Goal: Task Accomplishment & Management: Manage account settings

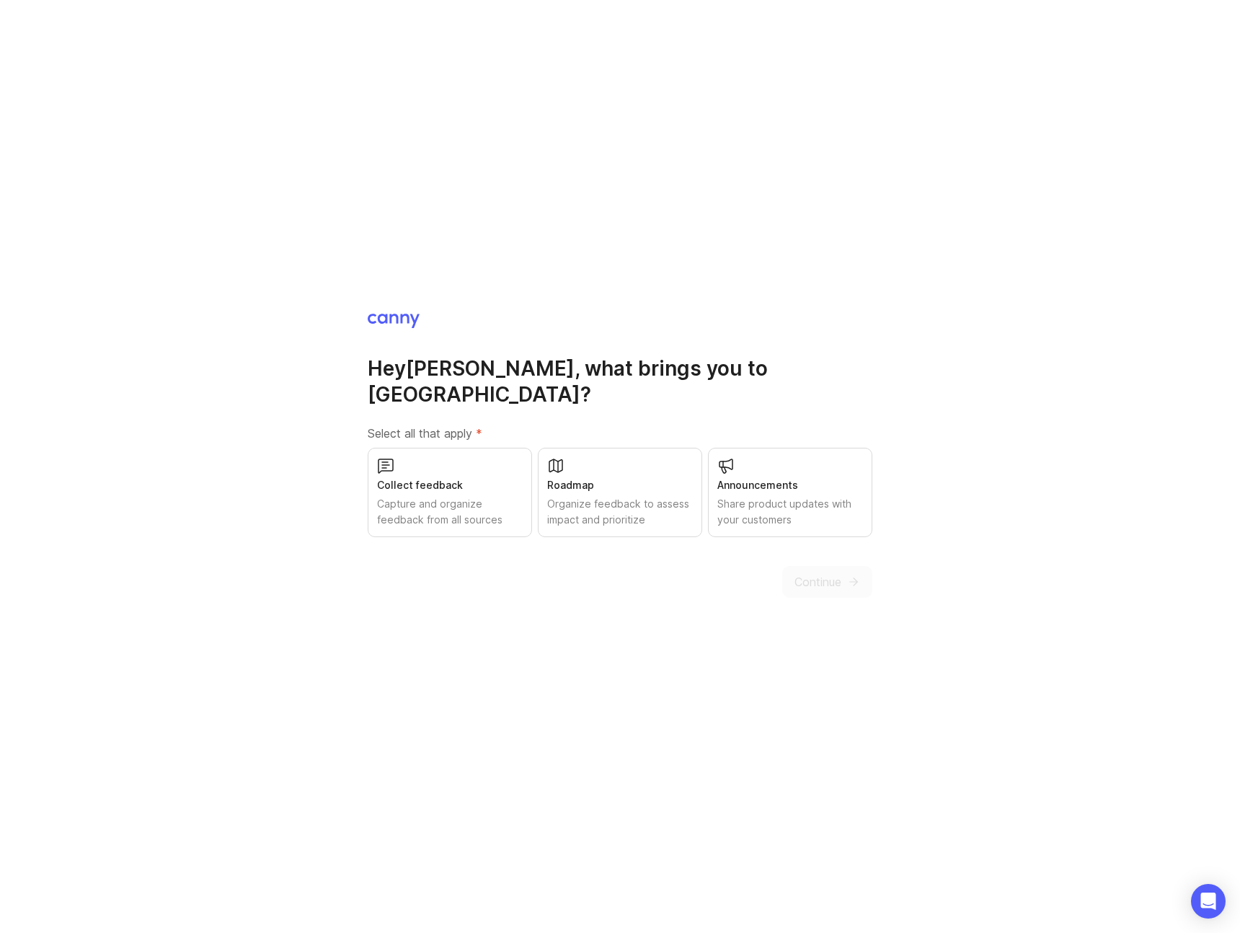
click at [434, 501] on div "Capture and organize feedback from all sources" at bounding box center [450, 512] width 146 height 32
click at [573, 497] on div "Organize feedback to assess impact and prioritize" at bounding box center [620, 512] width 146 height 32
click at [741, 499] on div "Share product updates with your customers" at bounding box center [790, 512] width 146 height 32
click at [833, 573] on span "Continue" at bounding box center [818, 581] width 47 height 17
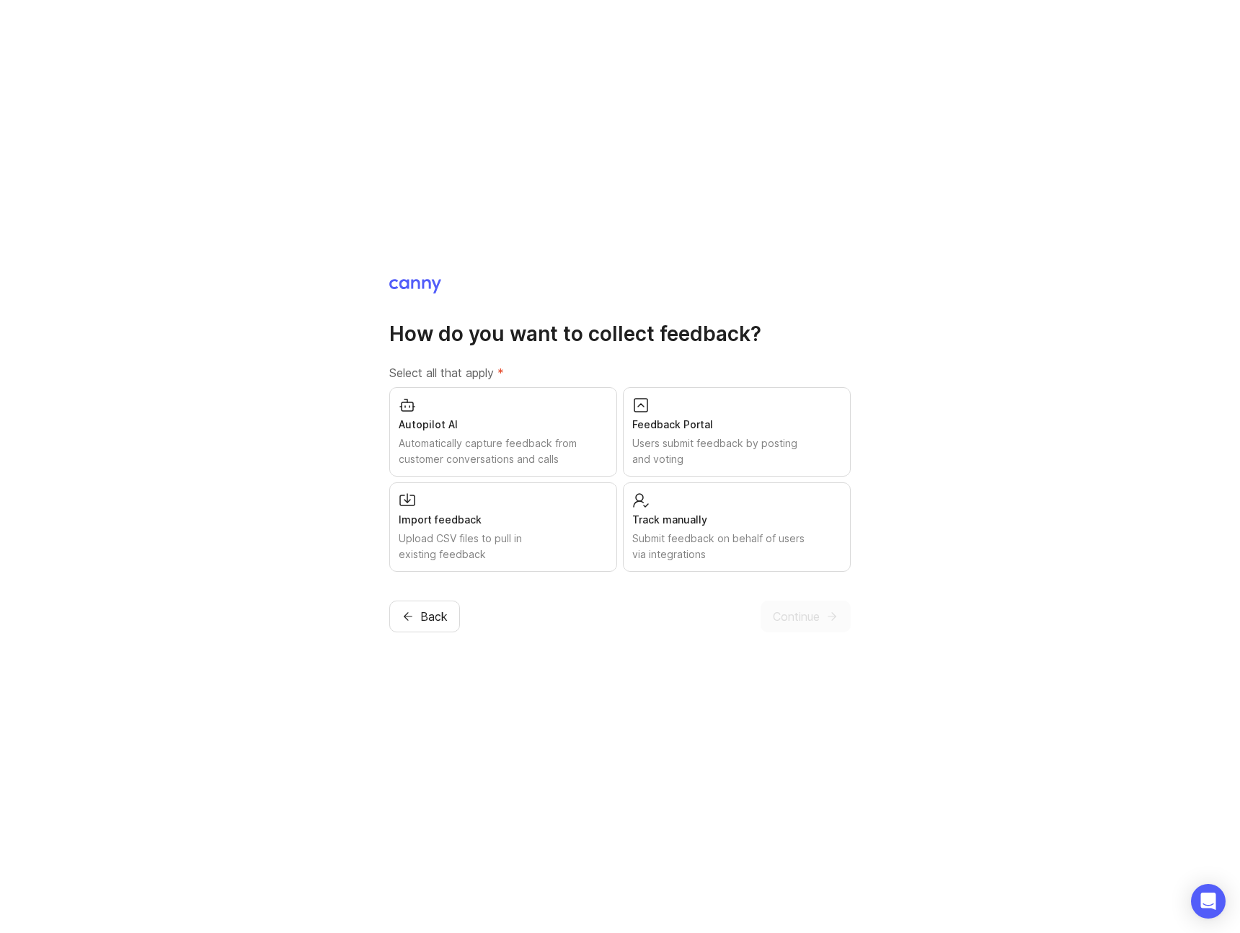
click at [529, 433] on div "Autopilot AI Automatically capture feedback from customer conversations and cal…" at bounding box center [503, 431] width 228 height 89
click at [645, 436] on div "Users submit feedback by posting and voting" at bounding box center [736, 452] width 209 height 32
click at [812, 619] on span "Continue" at bounding box center [796, 616] width 47 height 17
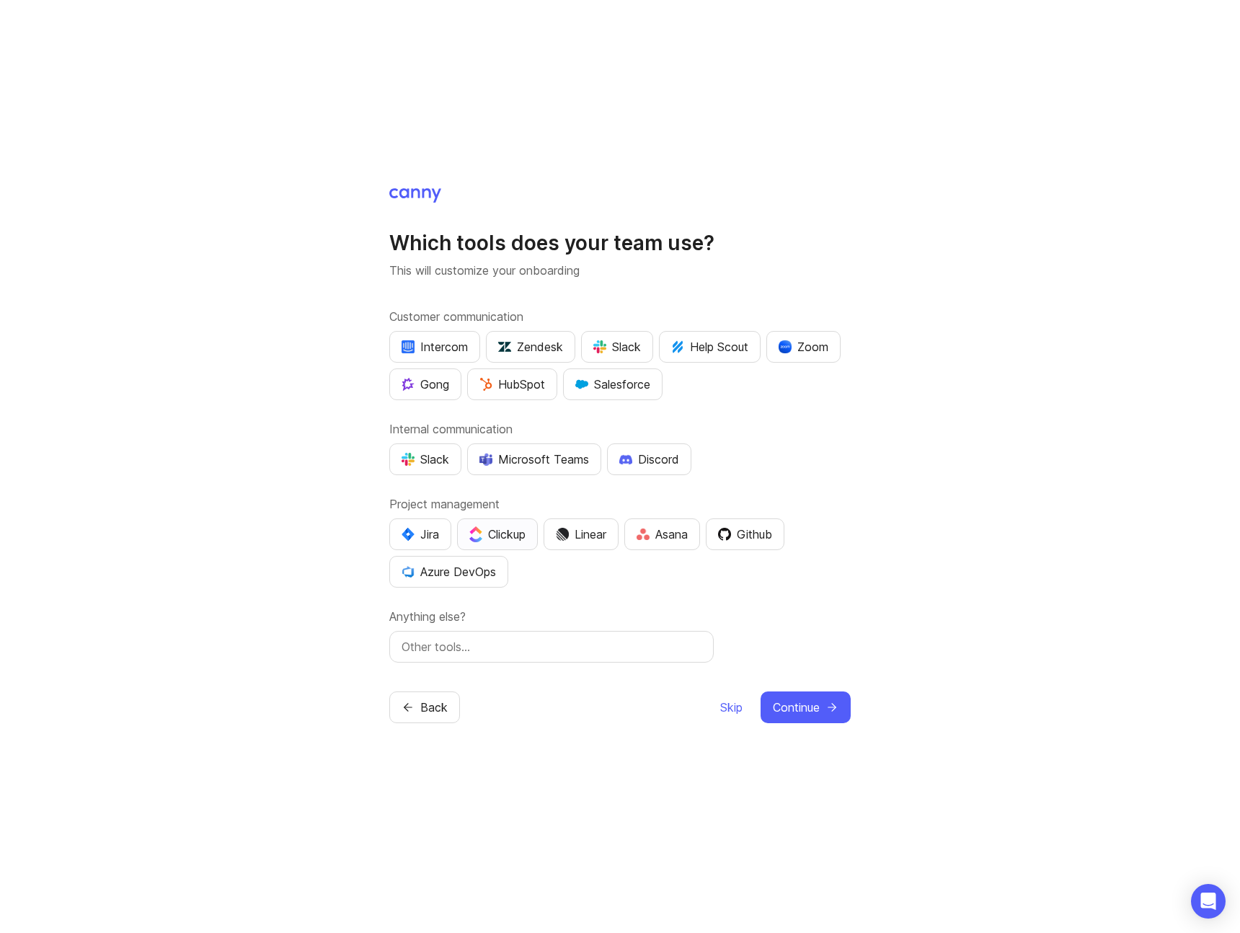
click at [500, 530] on div "Clickup" at bounding box center [497, 534] width 56 height 17
click at [813, 350] on div "Zoom" at bounding box center [804, 346] width 50 height 17
click at [420, 457] on div "Slack" at bounding box center [426, 459] width 48 height 17
click at [823, 709] on button "Continue" at bounding box center [806, 707] width 90 height 32
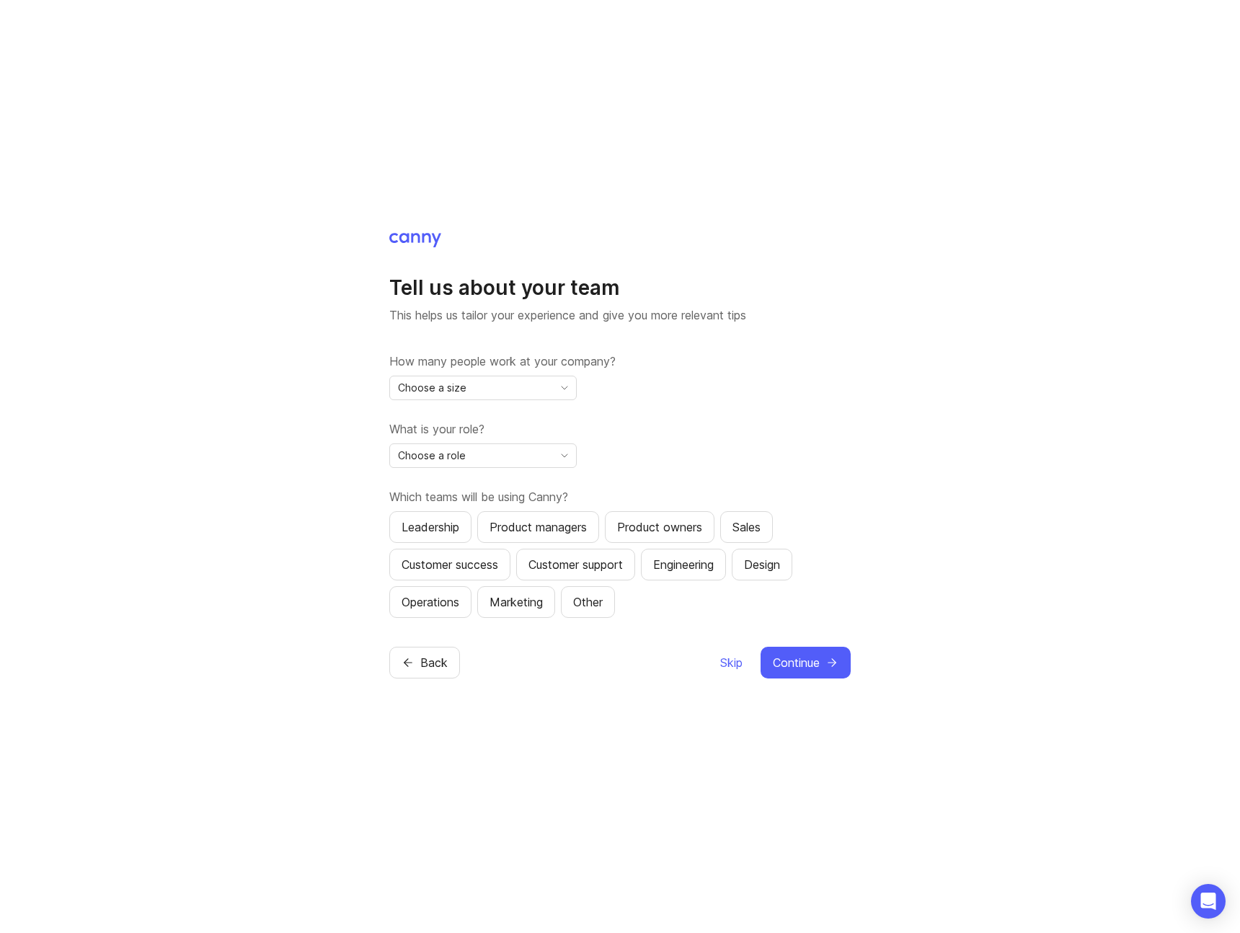
click at [553, 386] on icon "toggle icon" at bounding box center [564, 388] width 23 height 12
click at [500, 437] on li "2-10" at bounding box center [483, 440] width 186 height 24
click at [469, 456] on div "Choose a role" at bounding box center [471, 455] width 163 height 23
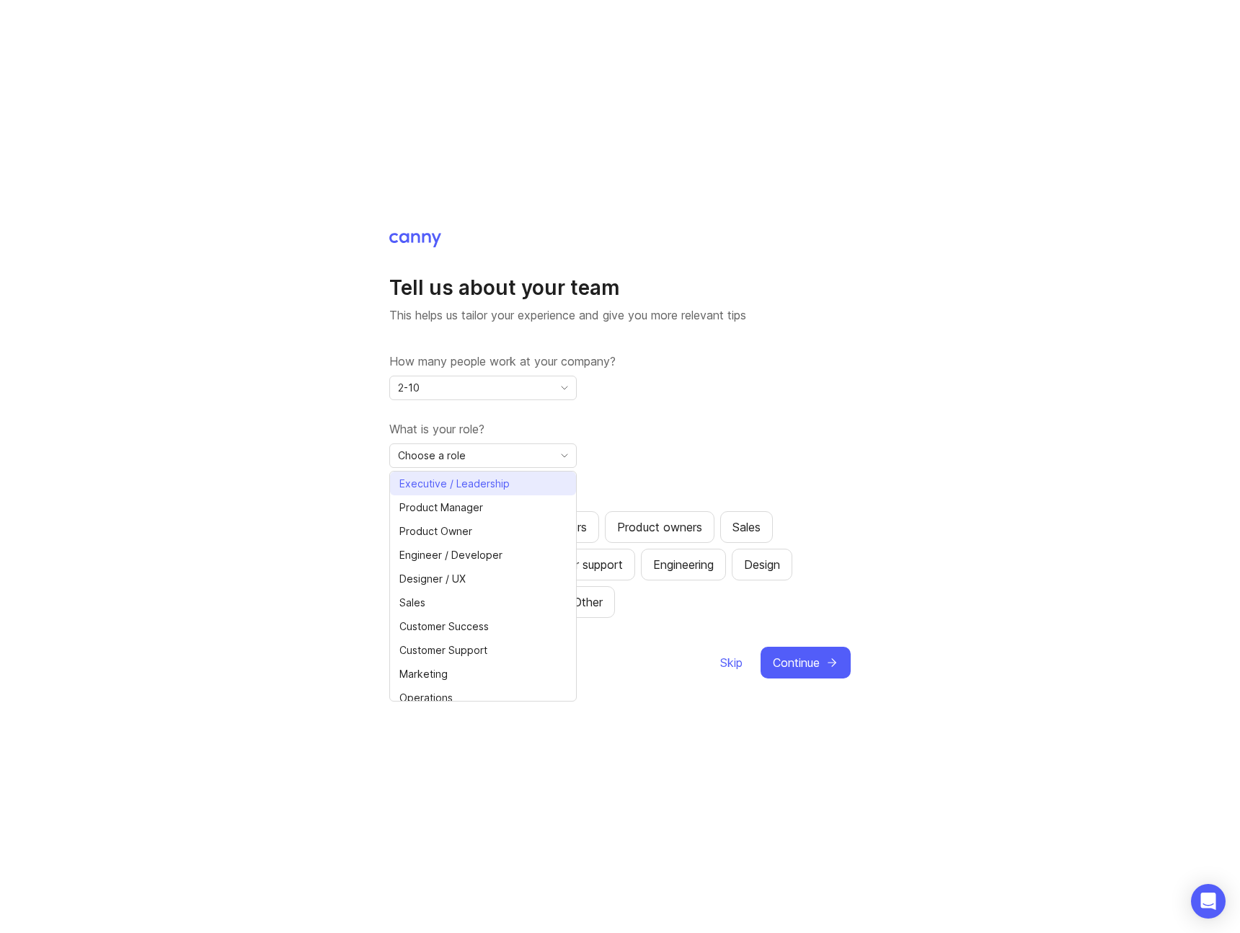
click at [467, 494] on li "Executive / Leadership" at bounding box center [483, 484] width 186 height 24
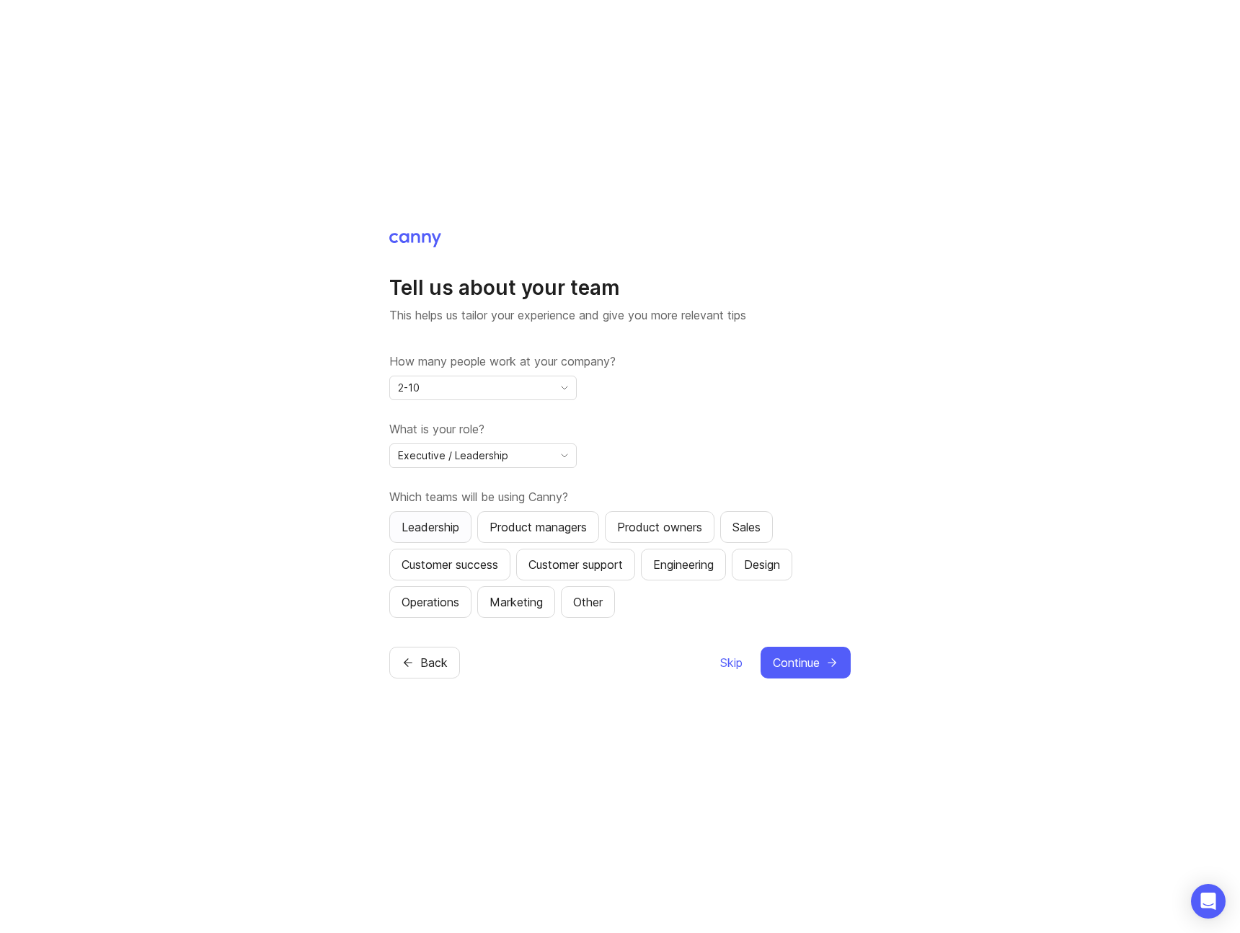
click at [456, 529] on div "Leadership" at bounding box center [431, 526] width 58 height 17
click at [582, 529] on div "Product managers" at bounding box center [538, 526] width 97 height 17
click at [654, 529] on div "Product owners" at bounding box center [659, 526] width 85 height 17
click at [727, 523] on button "Sales" at bounding box center [746, 527] width 53 height 32
click at [464, 554] on button "Customer success" at bounding box center [449, 565] width 121 height 32
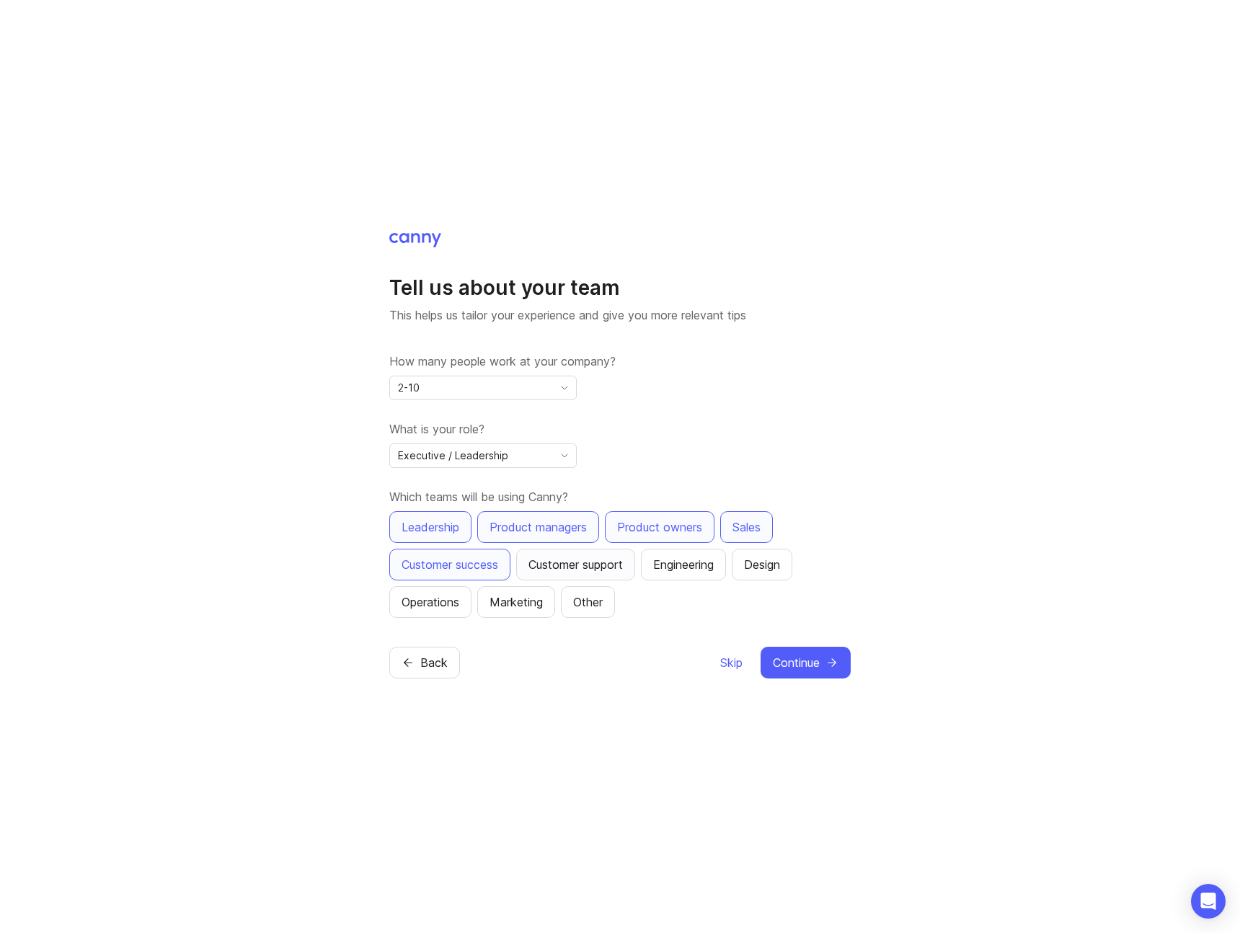
click at [577, 558] on div "Customer support" at bounding box center [576, 564] width 94 height 17
click at [712, 570] on div "Engineering" at bounding box center [683, 564] width 61 height 17
click at [714, 567] on div "Engineering" at bounding box center [683, 564] width 61 height 17
click at [758, 567] on div "Design" at bounding box center [762, 564] width 36 height 17
click at [696, 574] on button "Engineering" at bounding box center [683, 565] width 85 height 32
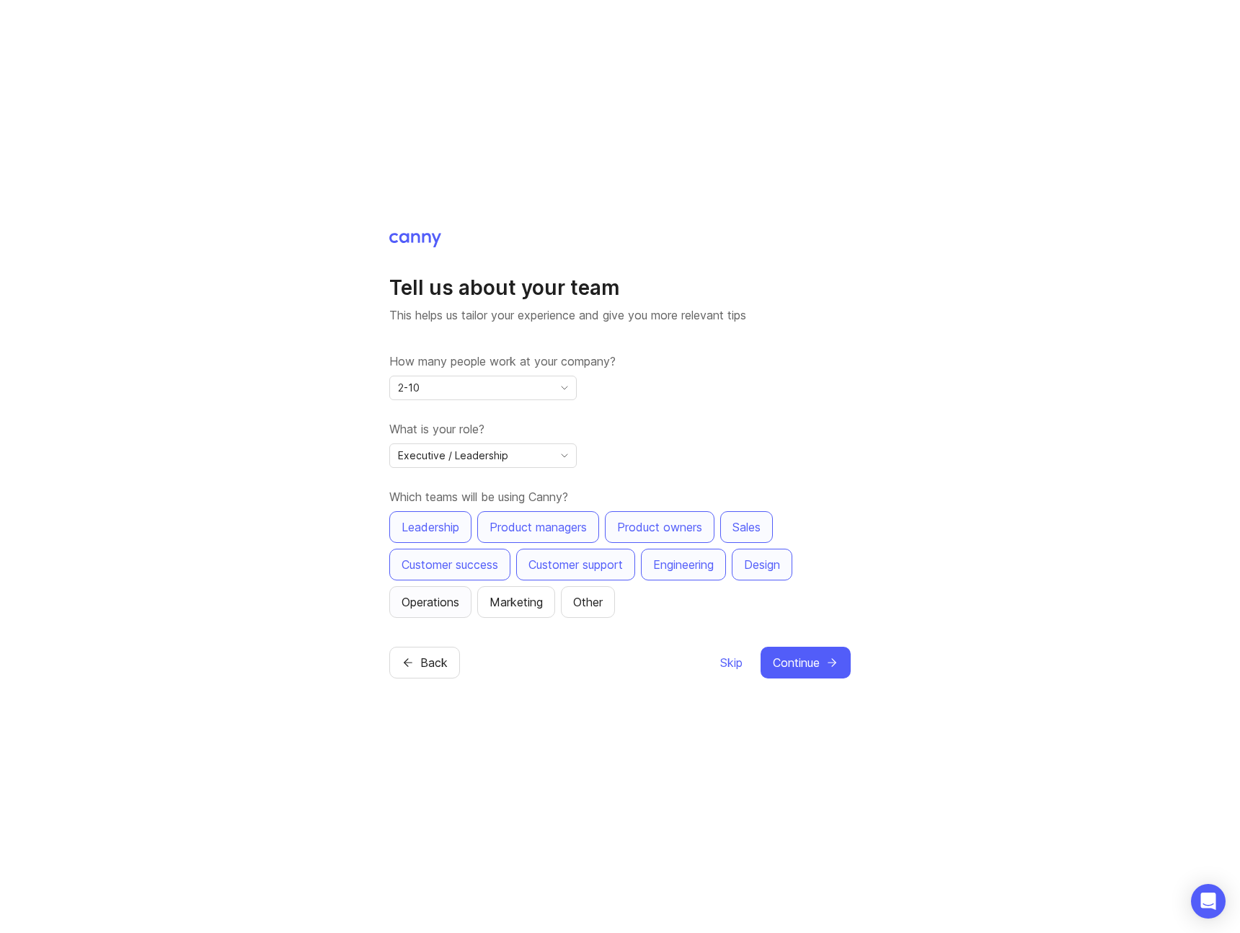
click at [443, 604] on div "Operations" at bounding box center [431, 601] width 58 height 17
click at [529, 606] on div "Marketing" at bounding box center [516, 601] width 53 height 17
click at [805, 660] on span "Continue" at bounding box center [796, 662] width 47 height 17
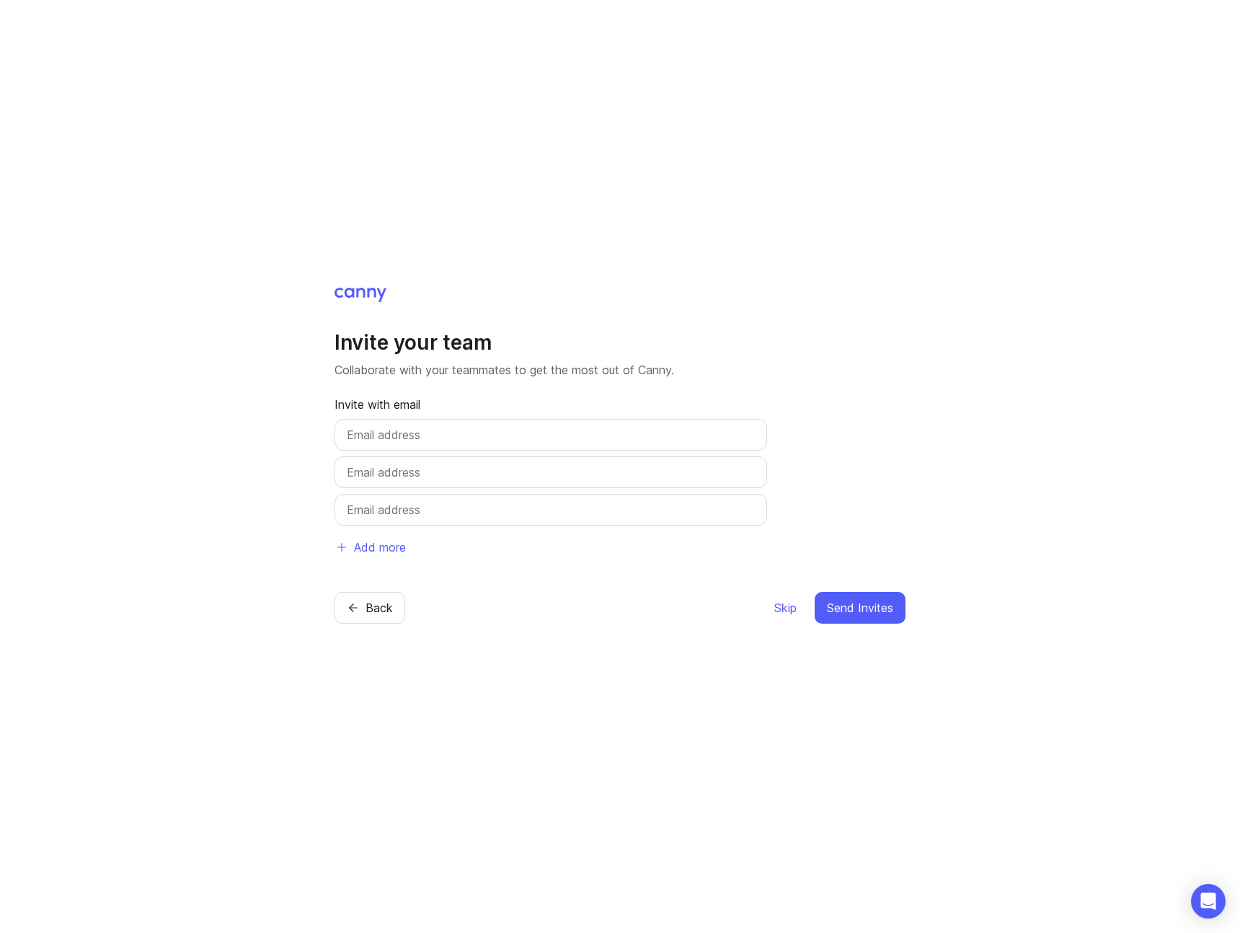
click at [407, 436] on input "text" at bounding box center [551, 434] width 408 height 17
click at [472, 420] on div at bounding box center [551, 435] width 433 height 32
click at [467, 436] on input "text" at bounding box center [551, 434] width 408 height 17
paste input "[EMAIL_ADDRESS][DOMAIN_NAME]"
type input "[EMAIL_ADDRESS][DOMAIN_NAME]"
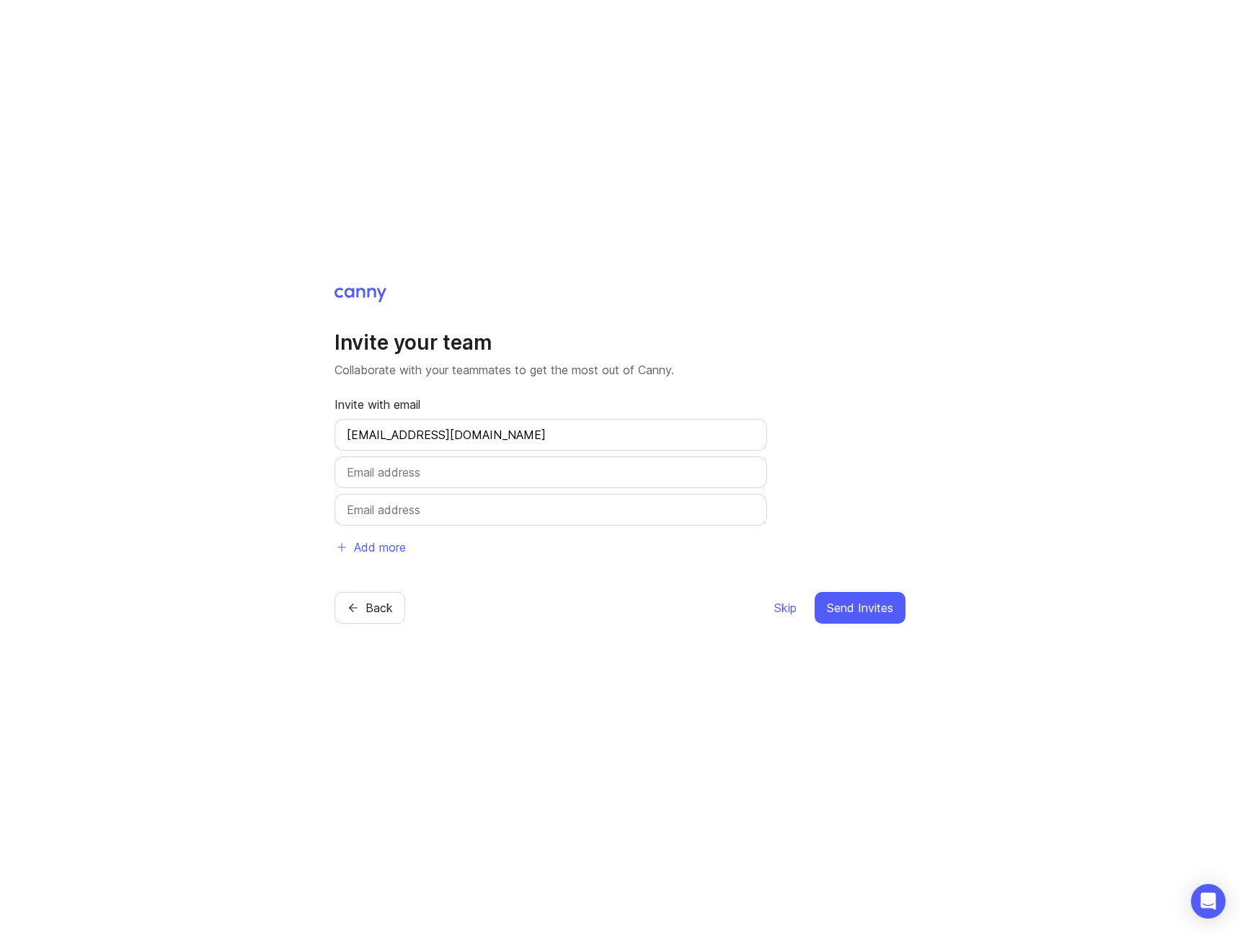
click at [526, 479] on input "text" at bounding box center [551, 472] width 408 height 17
paste input "[EMAIL_ADDRESS][DOMAIN_NAME]"
type input "[EMAIL_ADDRESS][DOMAIN_NAME]"
click at [873, 606] on span "Send Invites" at bounding box center [860, 607] width 66 height 17
click at [853, 608] on span "Send Invites" at bounding box center [860, 607] width 66 height 17
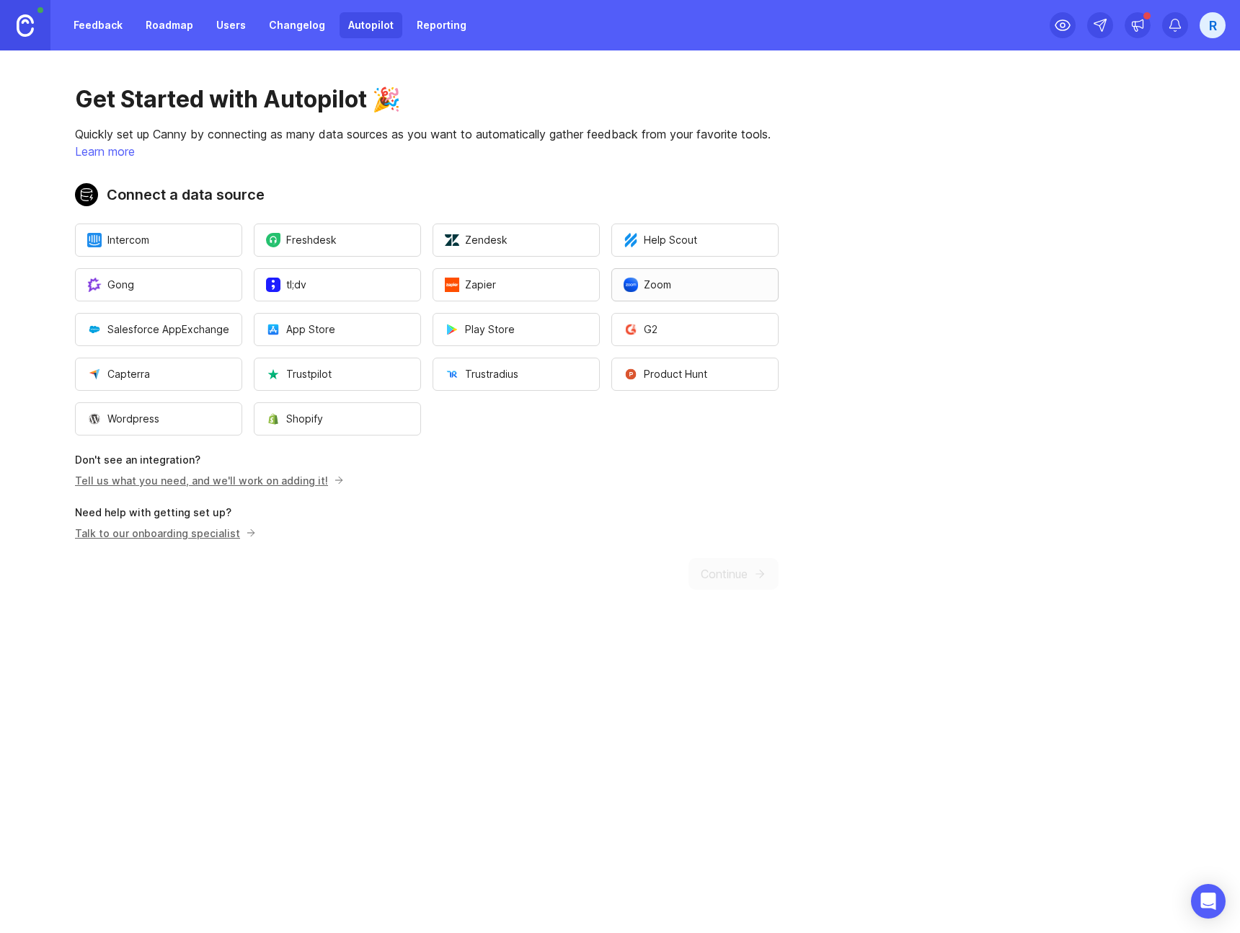
click at [661, 295] on button "Zoom" at bounding box center [694, 284] width 167 height 33
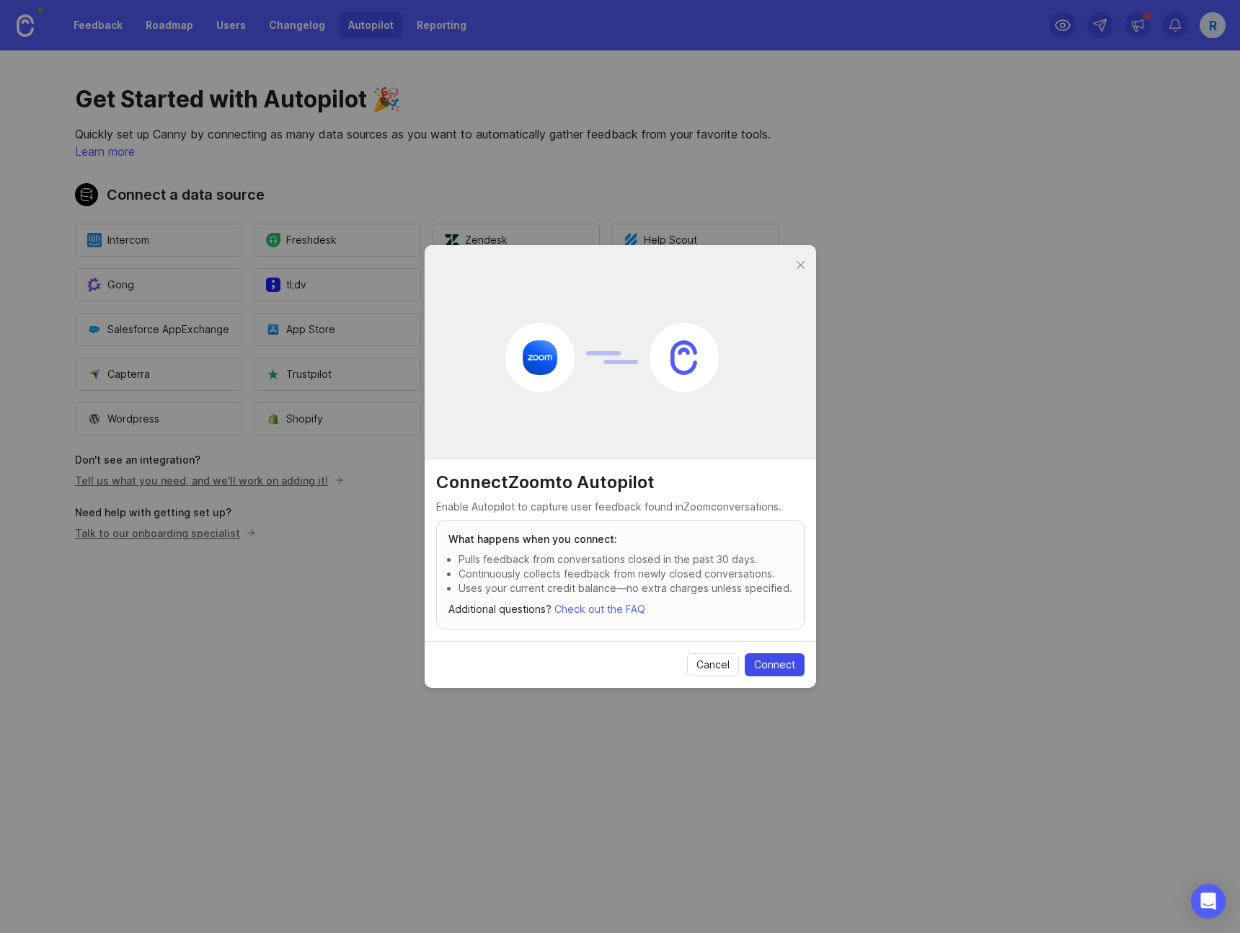
click at [773, 671] on span "Connect" at bounding box center [774, 665] width 41 height 14
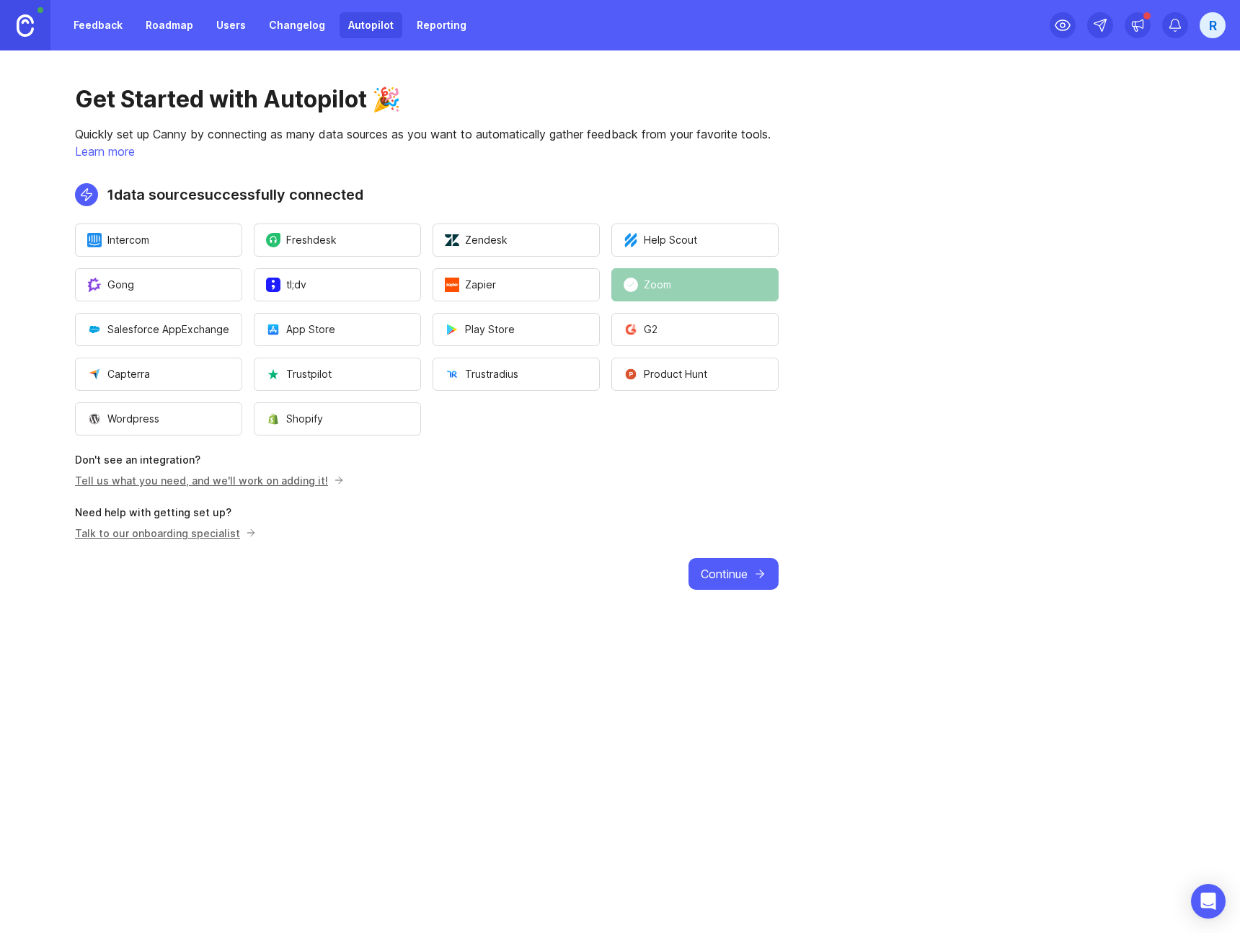
click at [737, 551] on div "Get Started with Autopilot 🎉 Quickly set up Canny by connecting as many data so…" at bounding box center [427, 337] width 854 height 574
click at [738, 562] on button "Continue" at bounding box center [734, 574] width 90 height 32
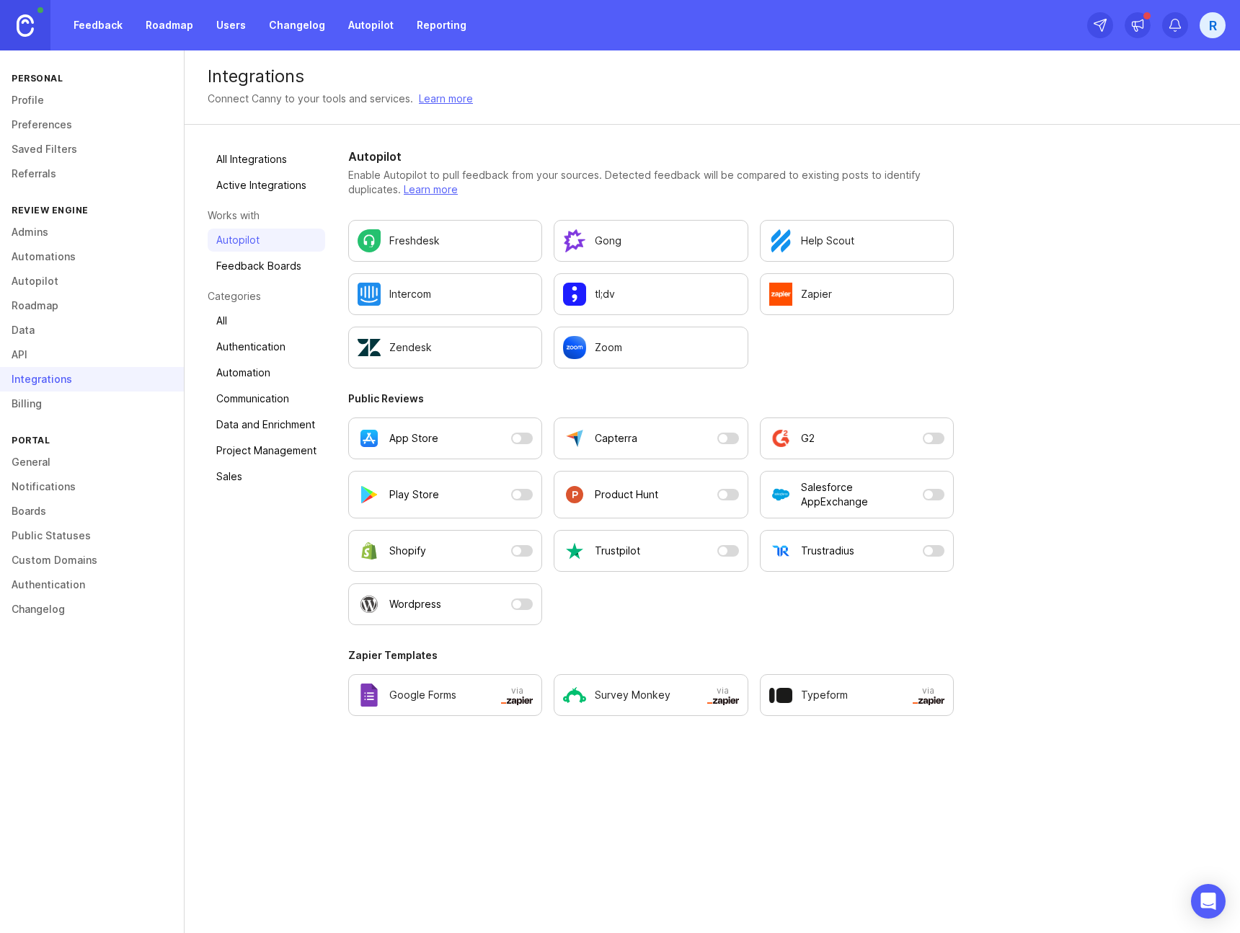
click at [116, 25] on link "Feedback" at bounding box center [98, 25] width 66 height 26
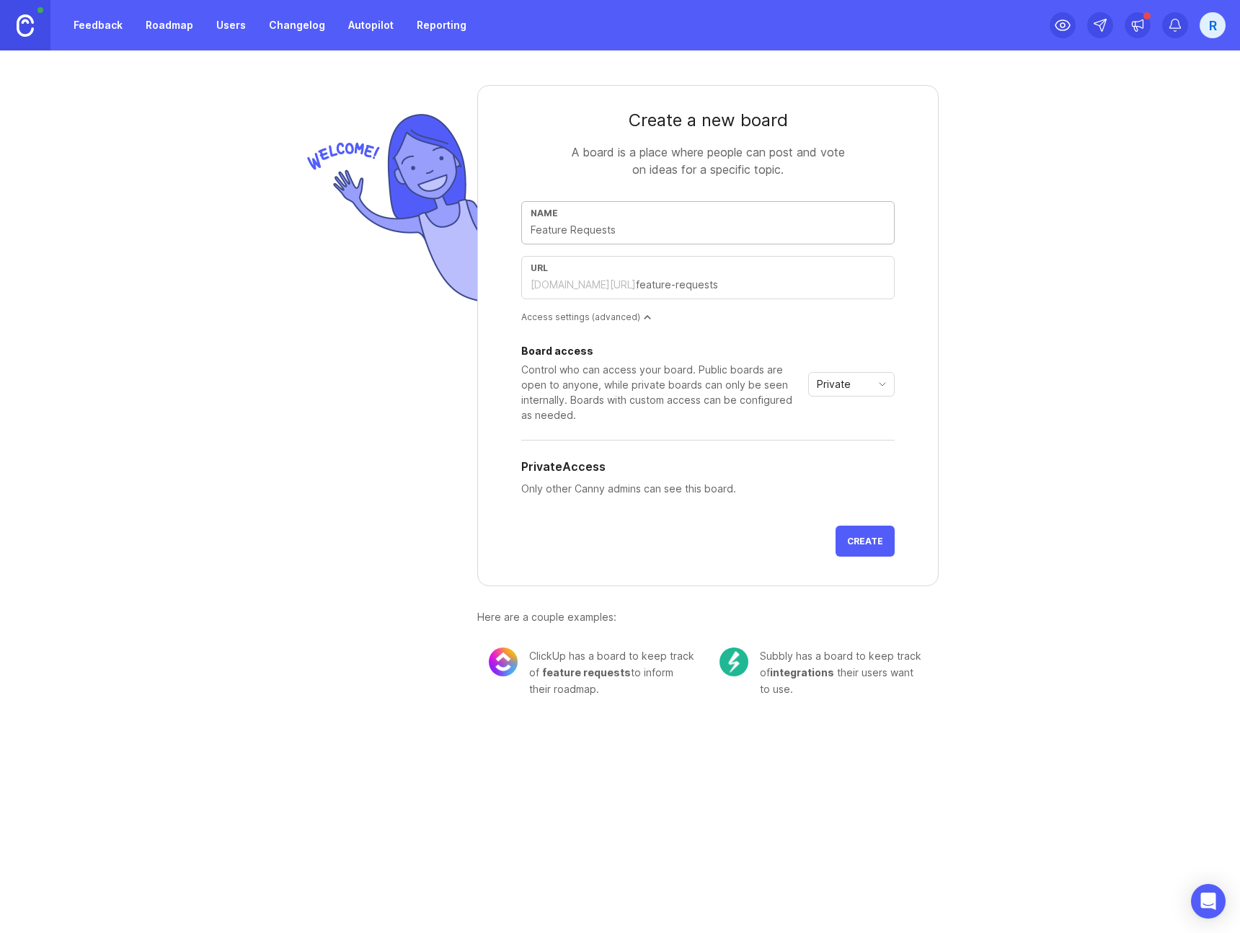
click at [619, 288] on div "[DOMAIN_NAME][URL]" at bounding box center [583, 285] width 105 height 14
click at [834, 392] on span "Private" at bounding box center [834, 384] width 34 height 16
click at [844, 462] on span "Custom" at bounding box center [836, 460] width 36 height 16
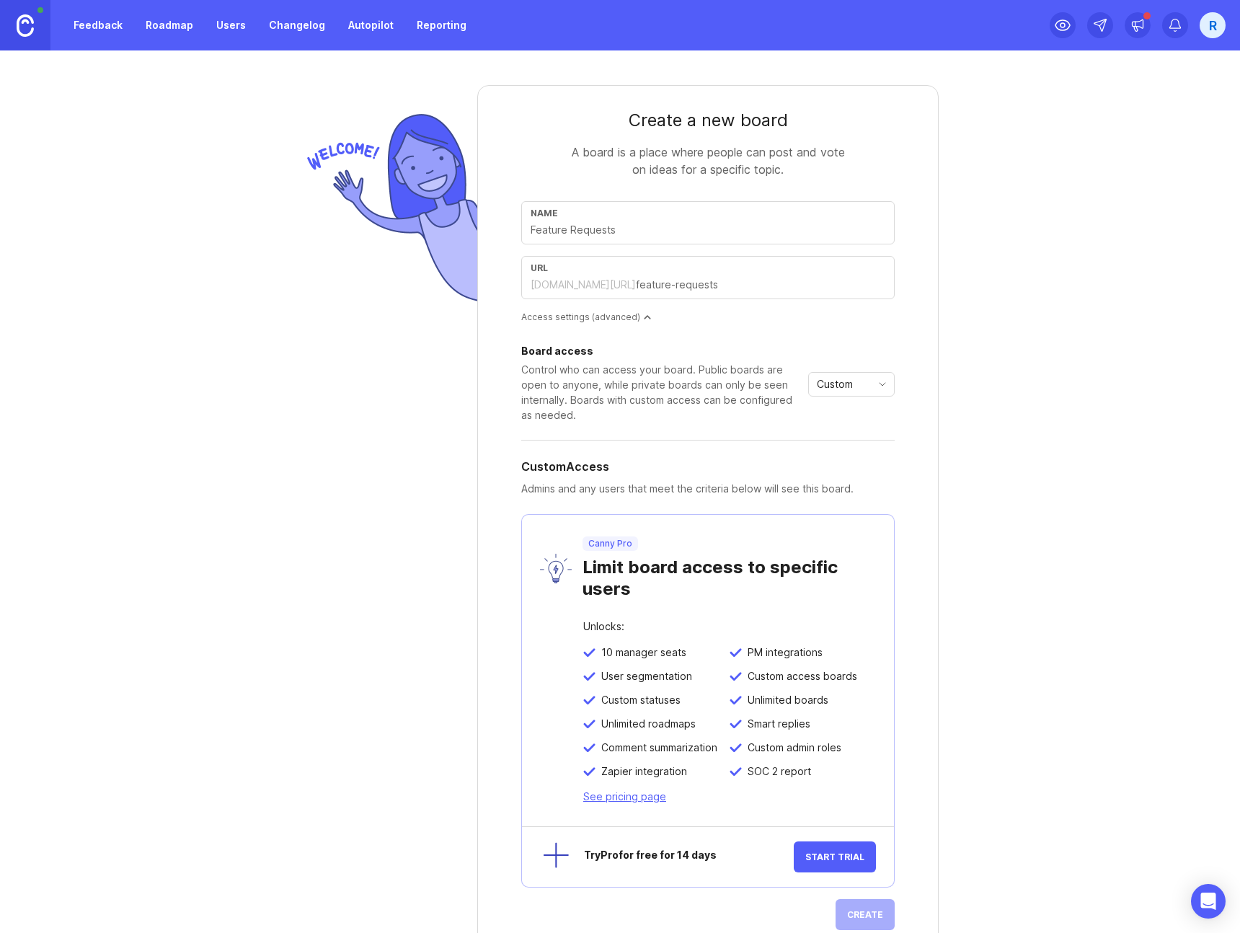
click at [846, 394] on div "Custom" at bounding box center [840, 384] width 62 height 23
click at [845, 430] on span "Public" at bounding box center [830, 436] width 35 height 16
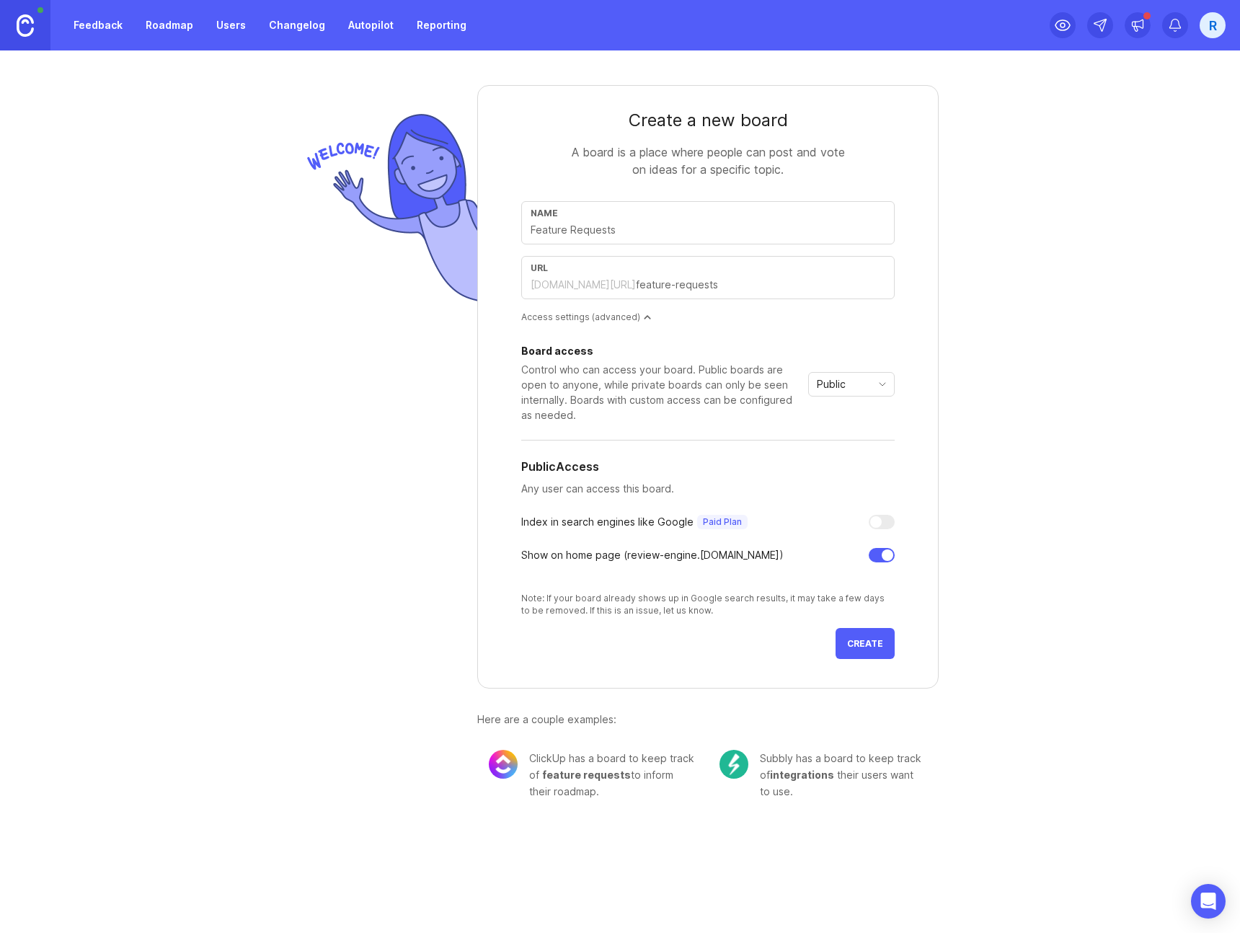
drag, startPoint x: 640, startPoint y: 286, endPoint x: 573, endPoint y: 285, distance: 67.8
click at [434, 280] on div "Create a new board A board is a place where people can post and vote on ideas f…" at bounding box center [620, 436] width 692 height 772
click at [573, 285] on div "review-engine.canny.io/" at bounding box center [583, 285] width 105 height 14
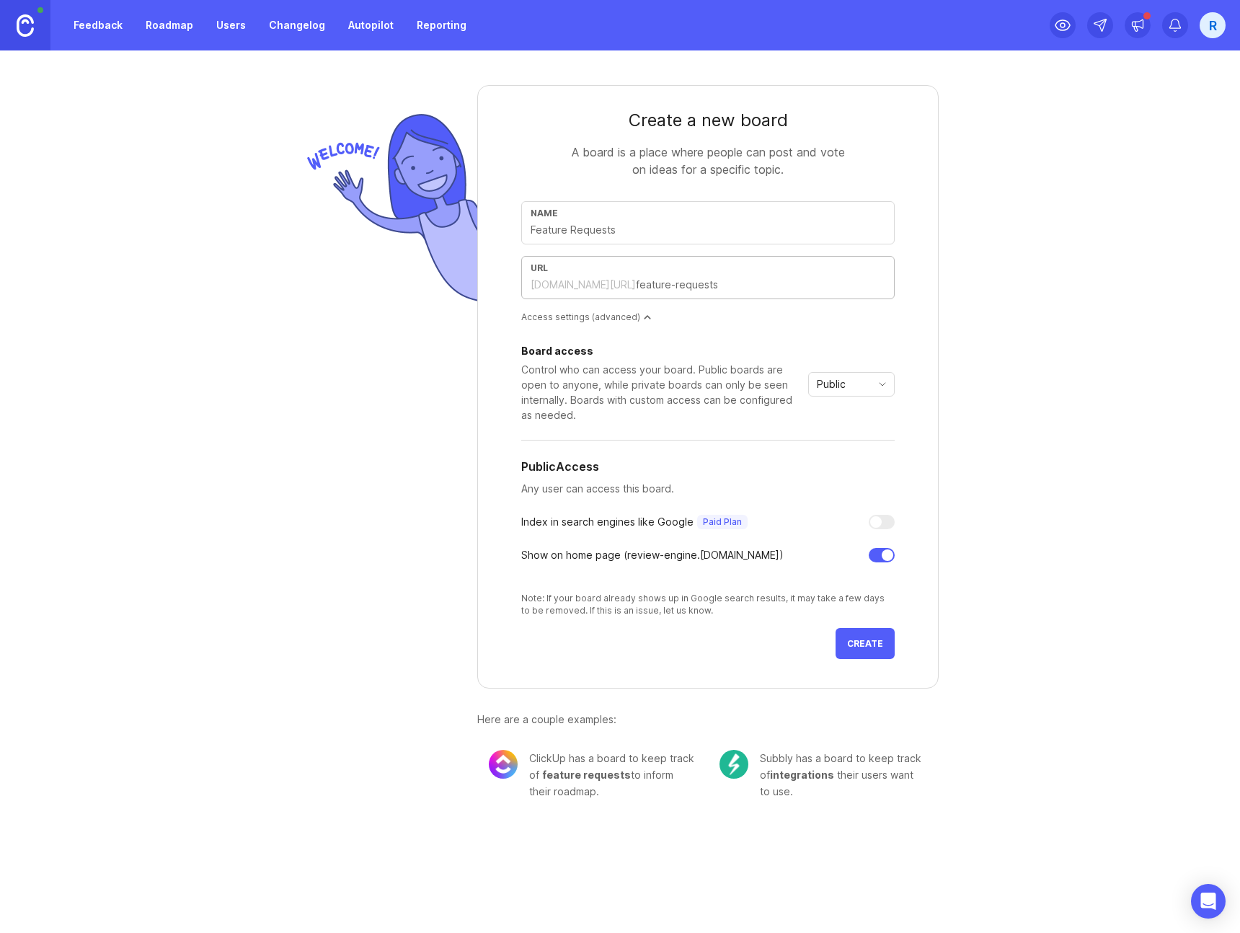
click at [573, 285] on div "review-engine.canny.io/" at bounding box center [583, 285] width 105 height 14
click at [865, 644] on span "Create" at bounding box center [865, 643] width 36 height 11
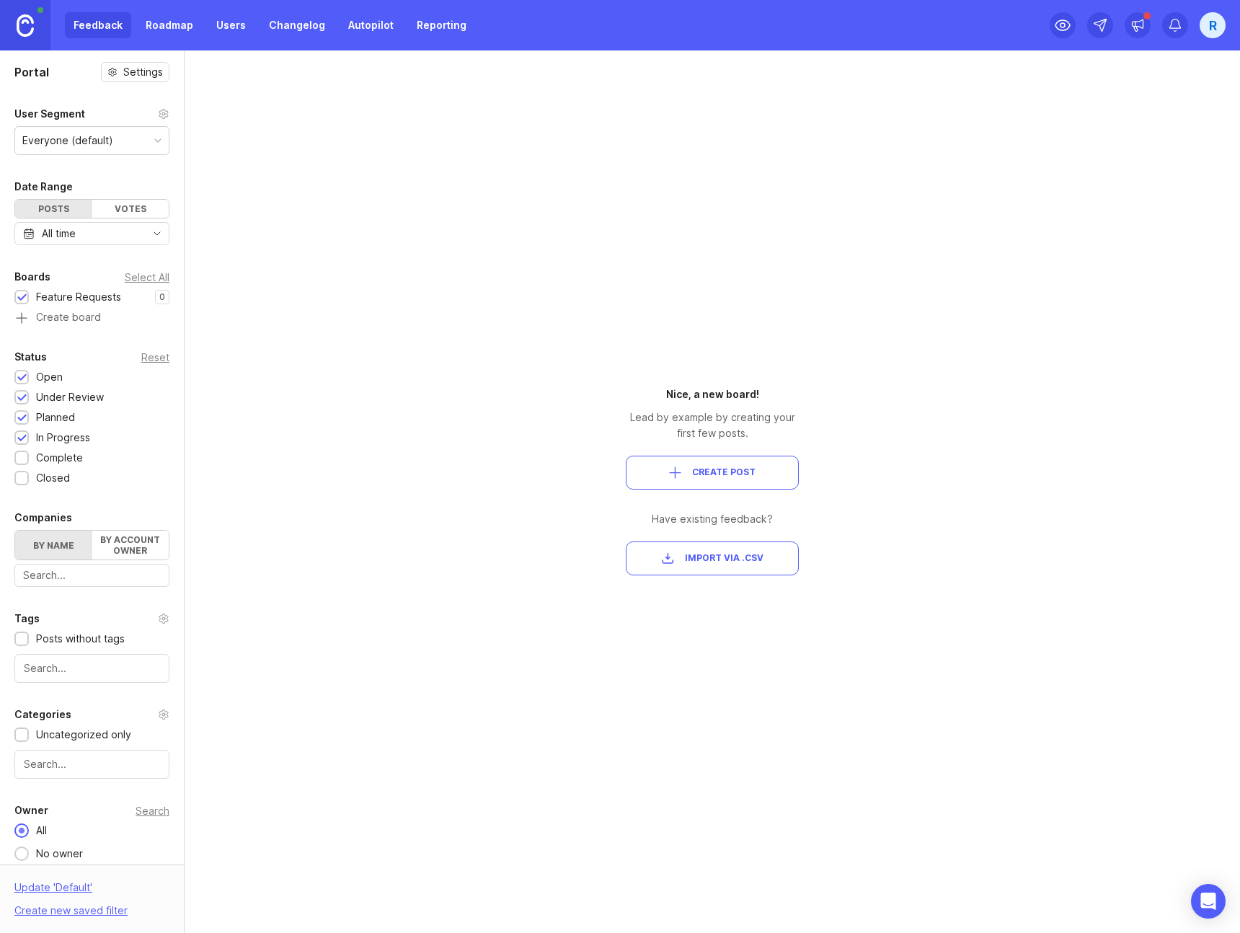
click at [175, 26] on link "Roadmap" at bounding box center [169, 25] width 65 height 26
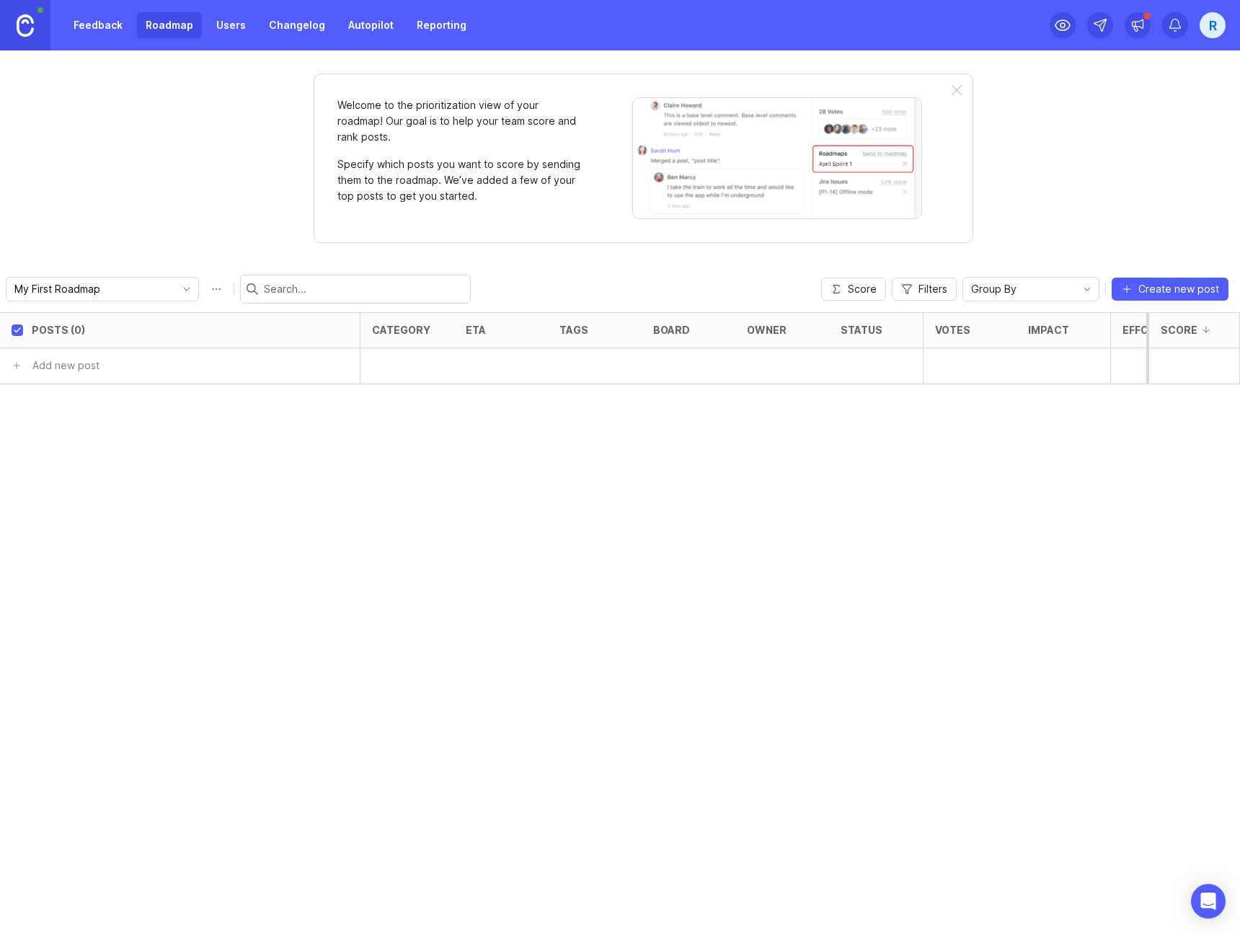
click at [260, 27] on link "Changelog" at bounding box center [297, 25] width 74 height 26
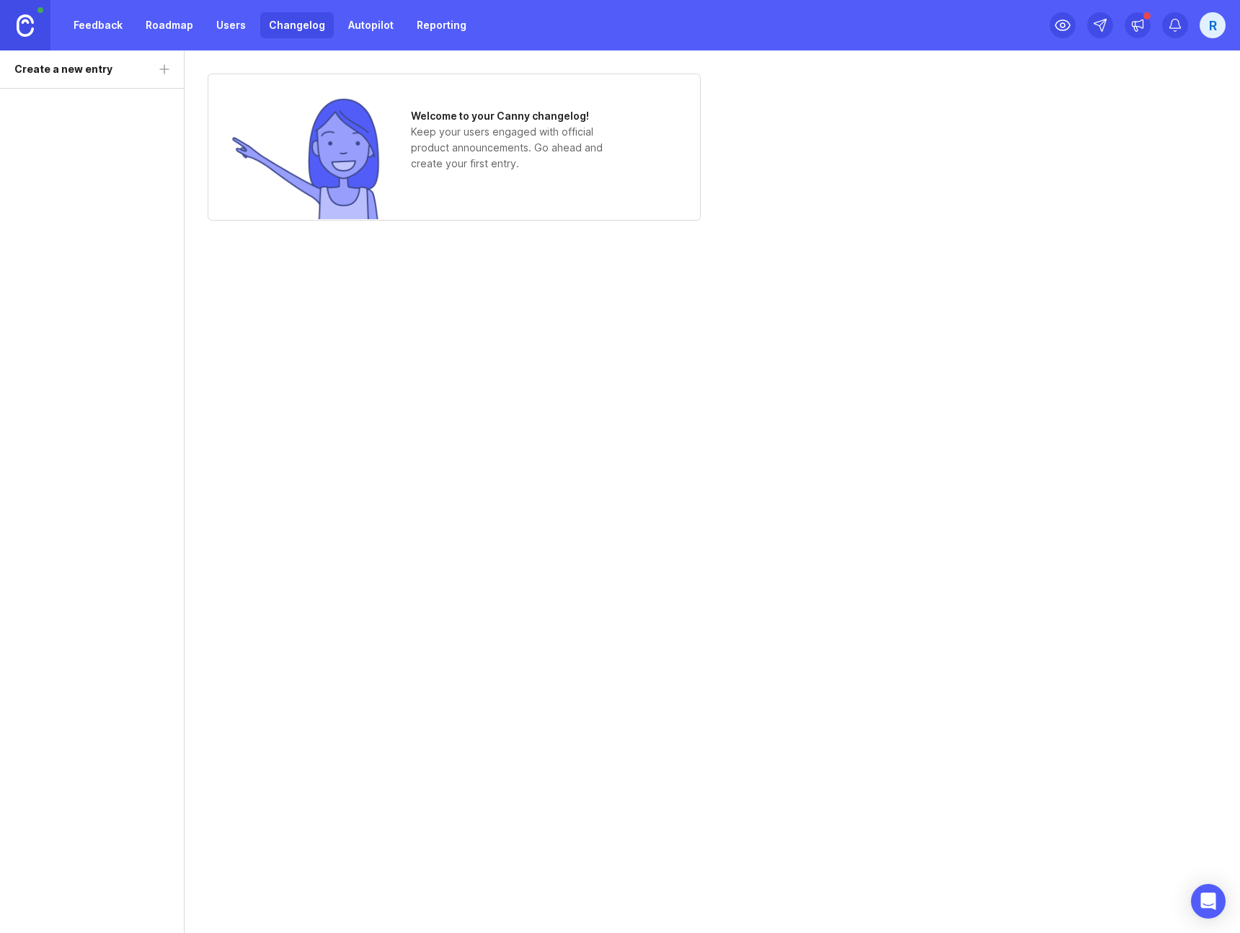
click at [237, 28] on link "Users" at bounding box center [231, 25] width 47 height 26
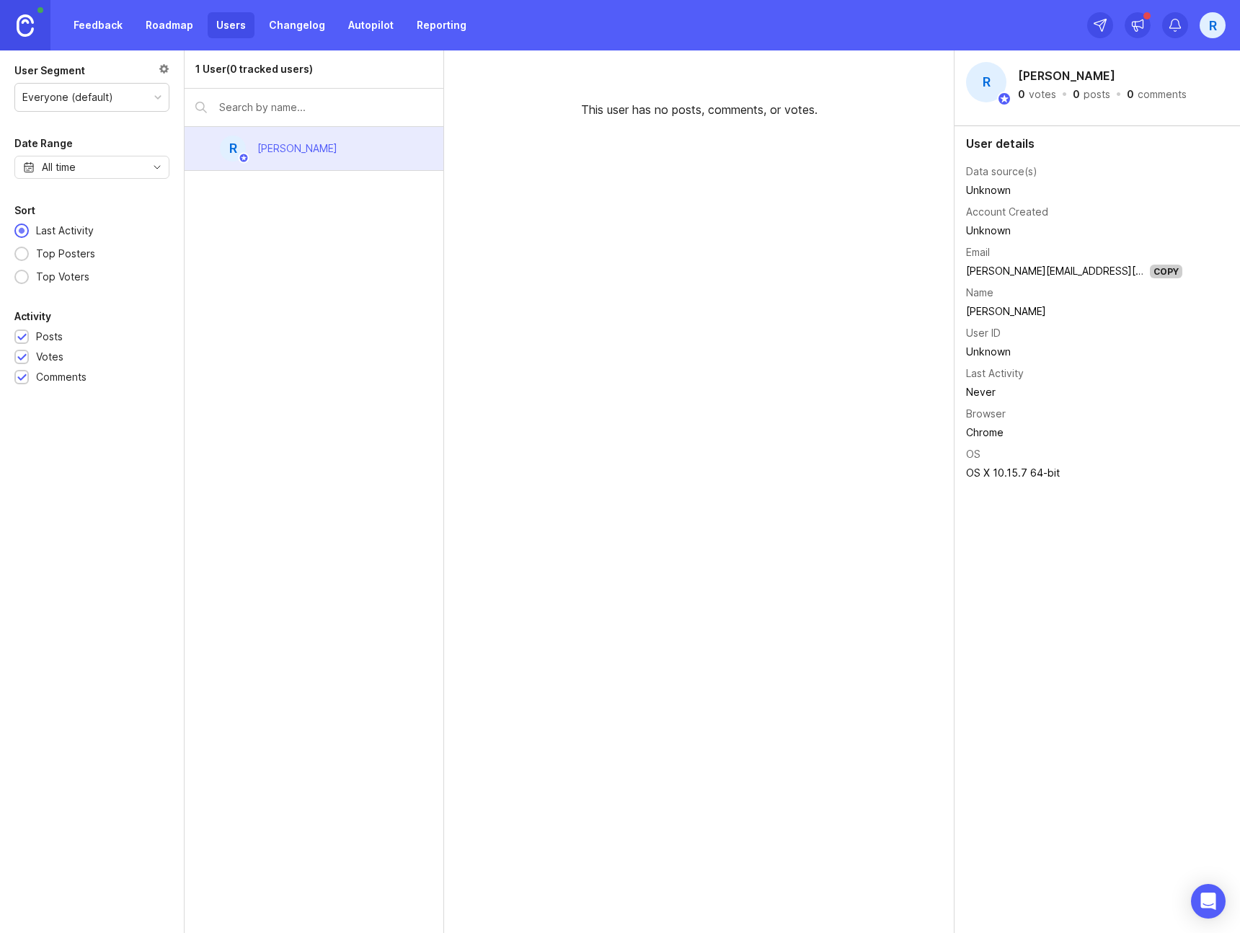
click at [102, 30] on link "Feedback" at bounding box center [98, 25] width 66 height 26
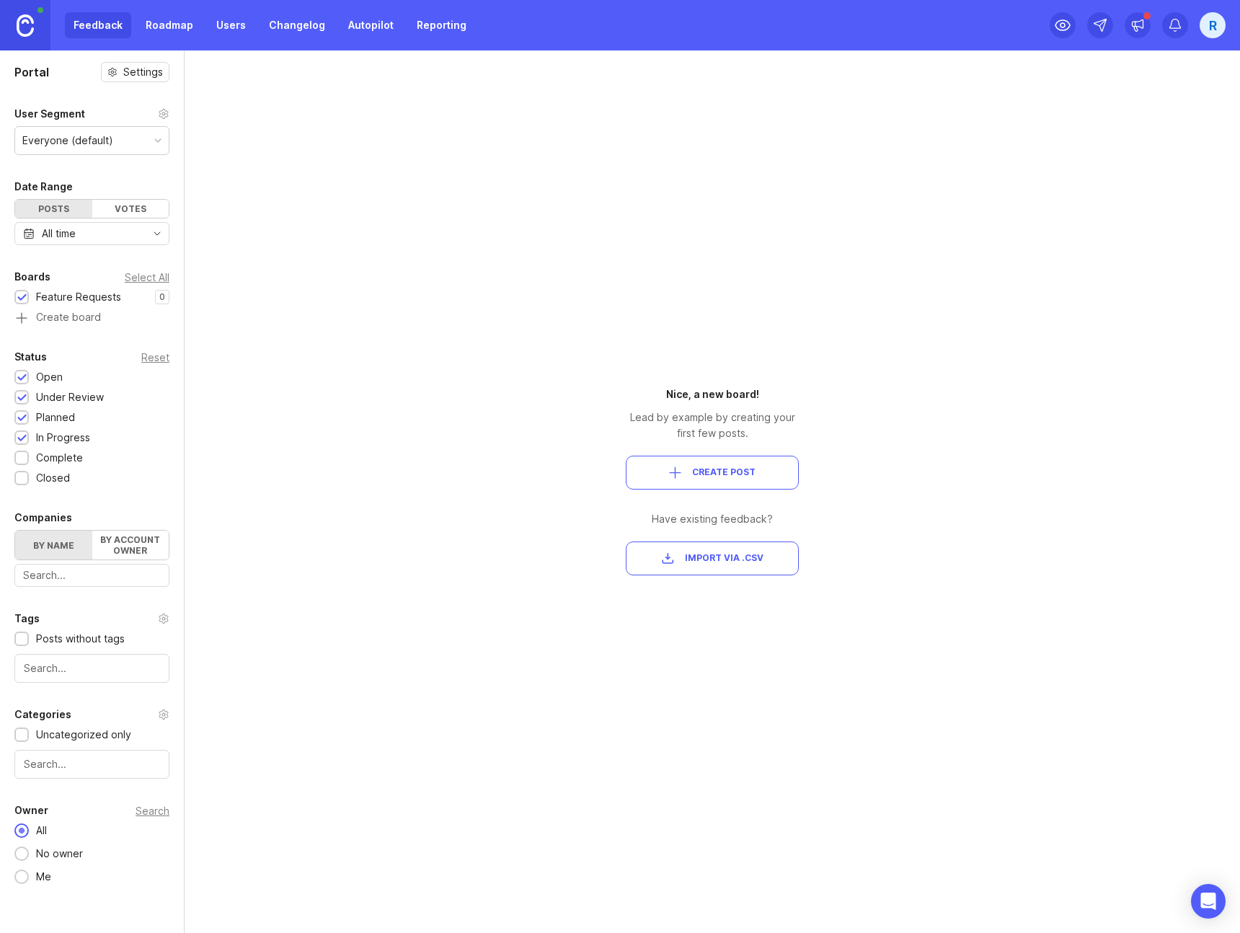
click at [37, 27] on link at bounding box center [25, 25] width 50 height 50
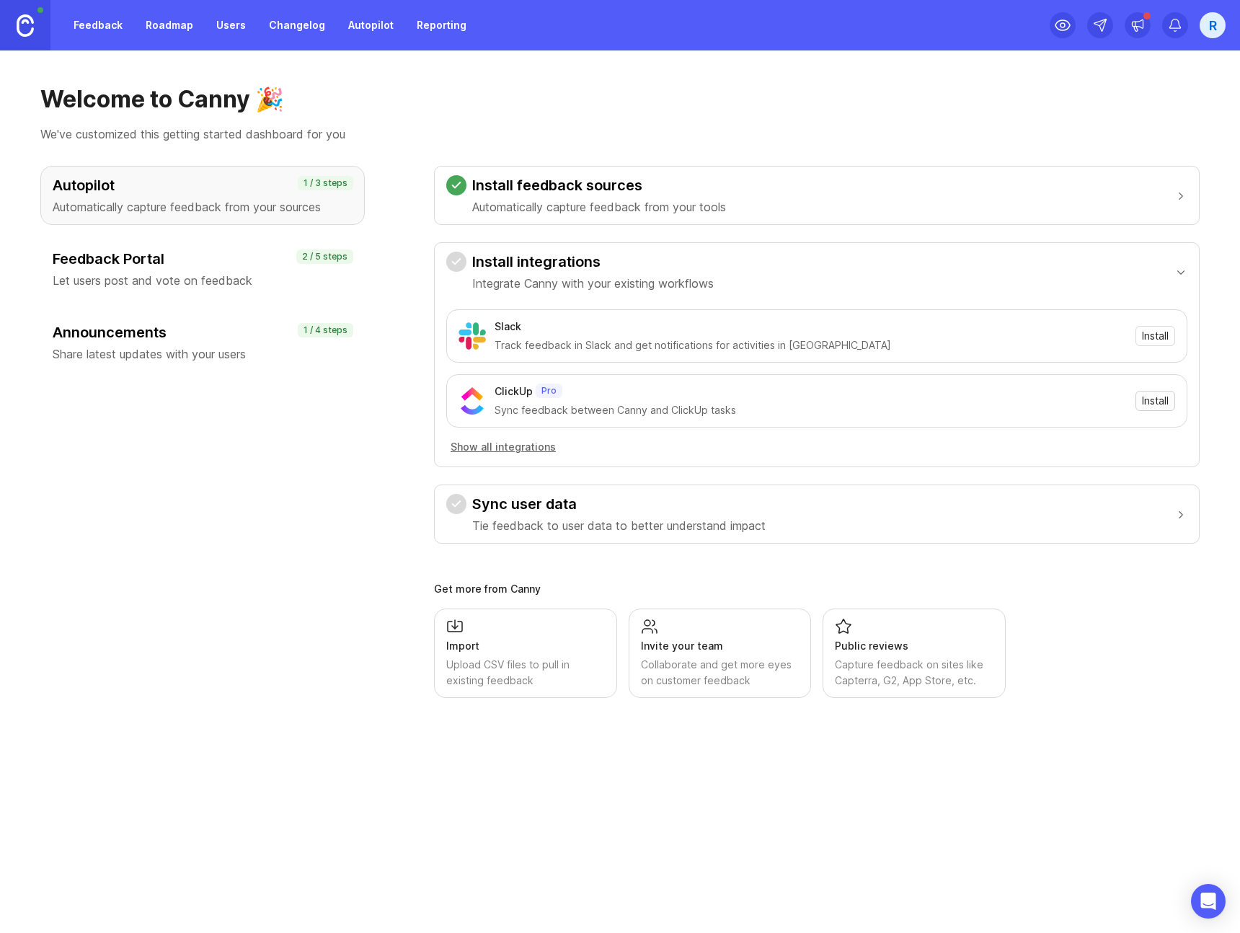
click at [1151, 404] on span "Install" at bounding box center [1155, 401] width 27 height 14
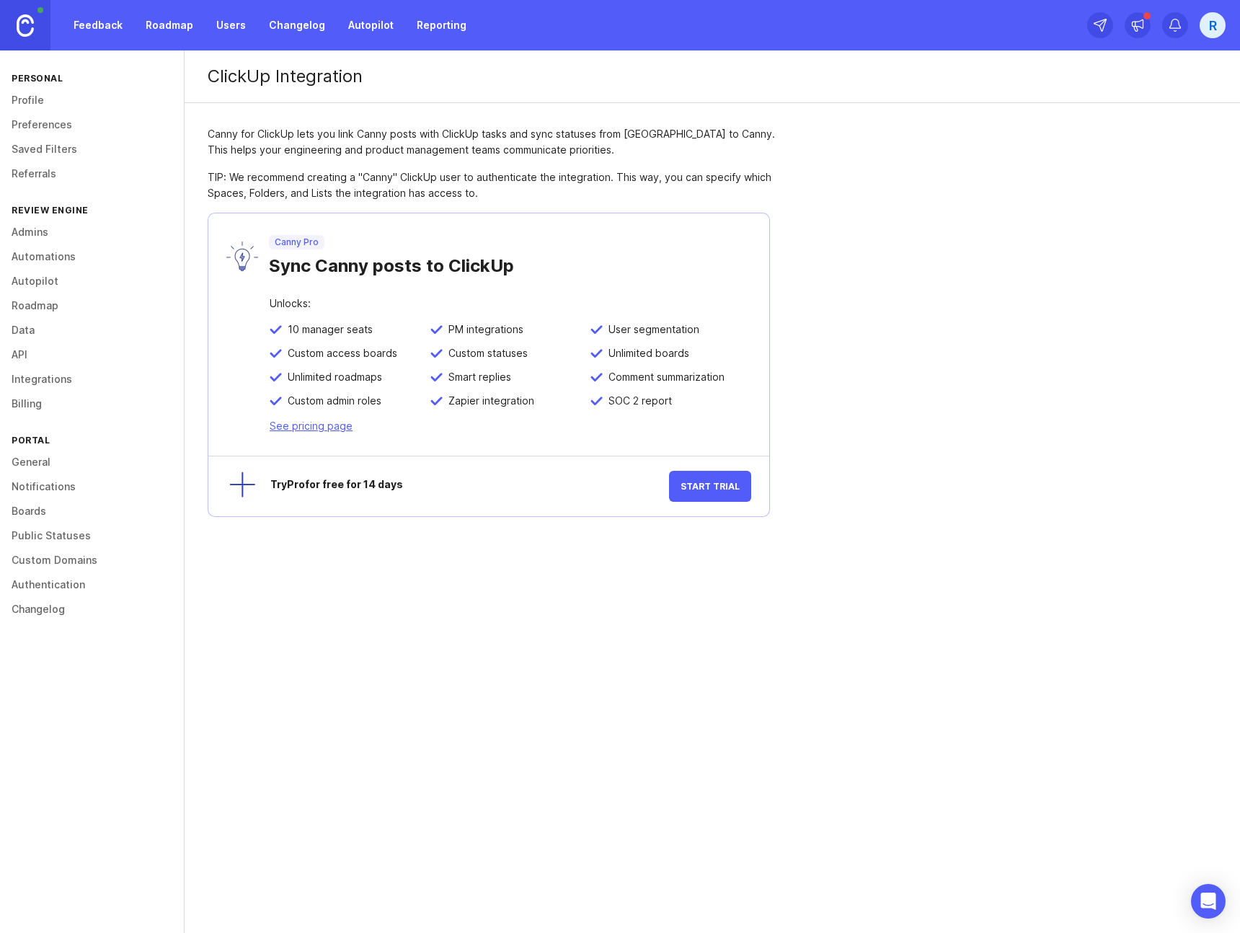
click at [341, 426] on link "See pricing page" at bounding box center [311, 426] width 83 height 12
click at [93, 31] on link "Feedback" at bounding box center [98, 25] width 66 height 26
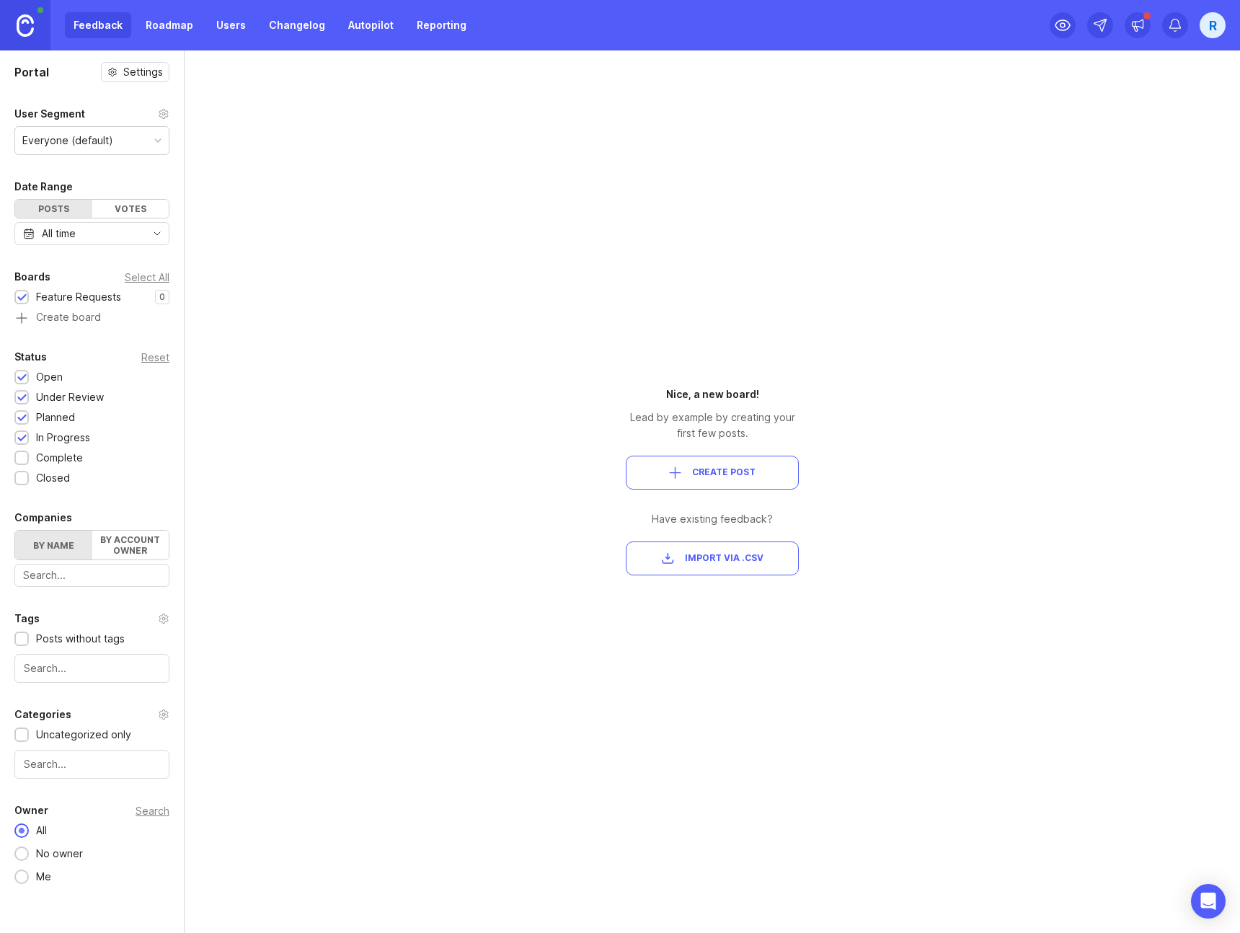
click at [164, 23] on link "Roadmap" at bounding box center [169, 25] width 65 height 26
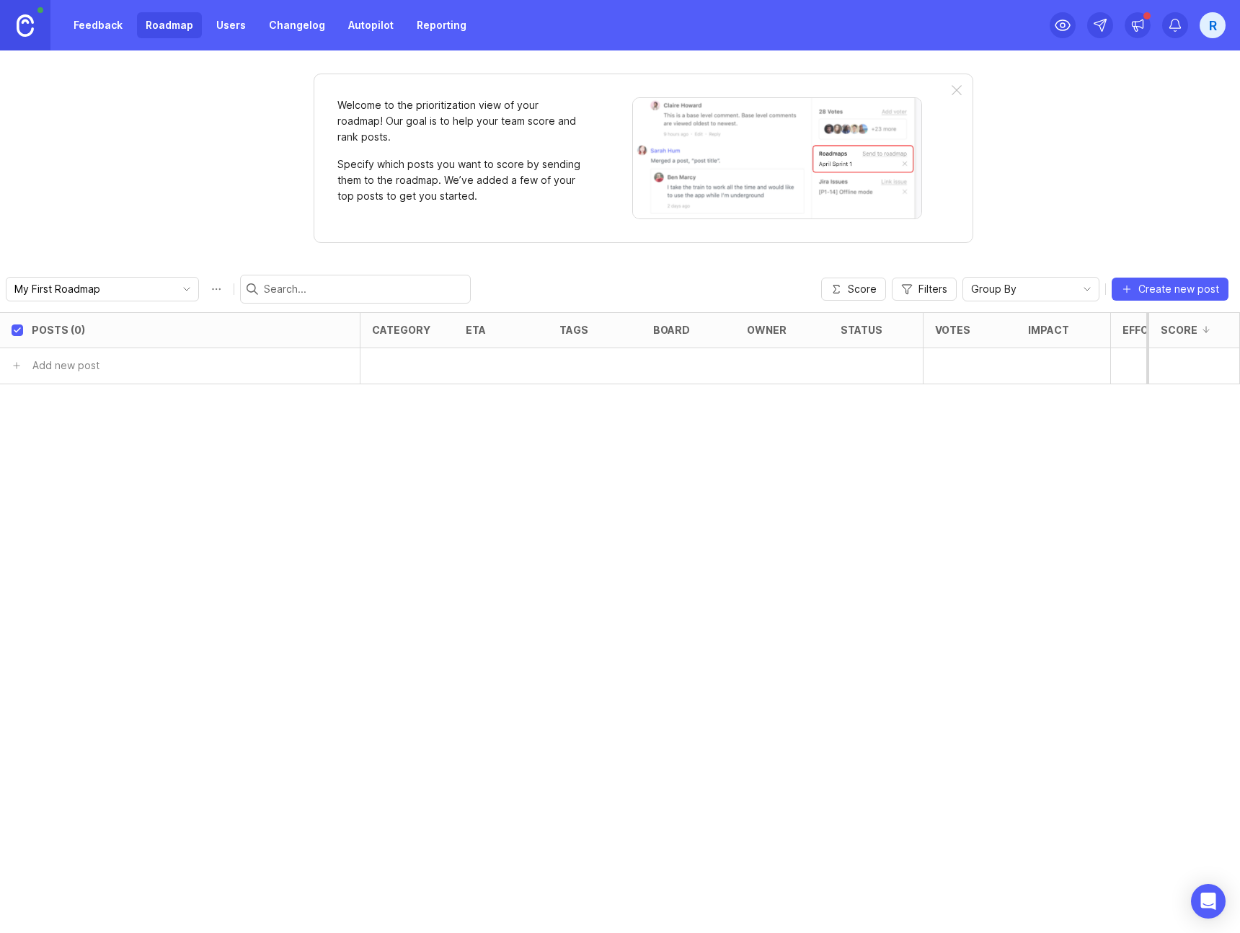
click at [221, 23] on link "Users" at bounding box center [231, 25] width 47 height 26
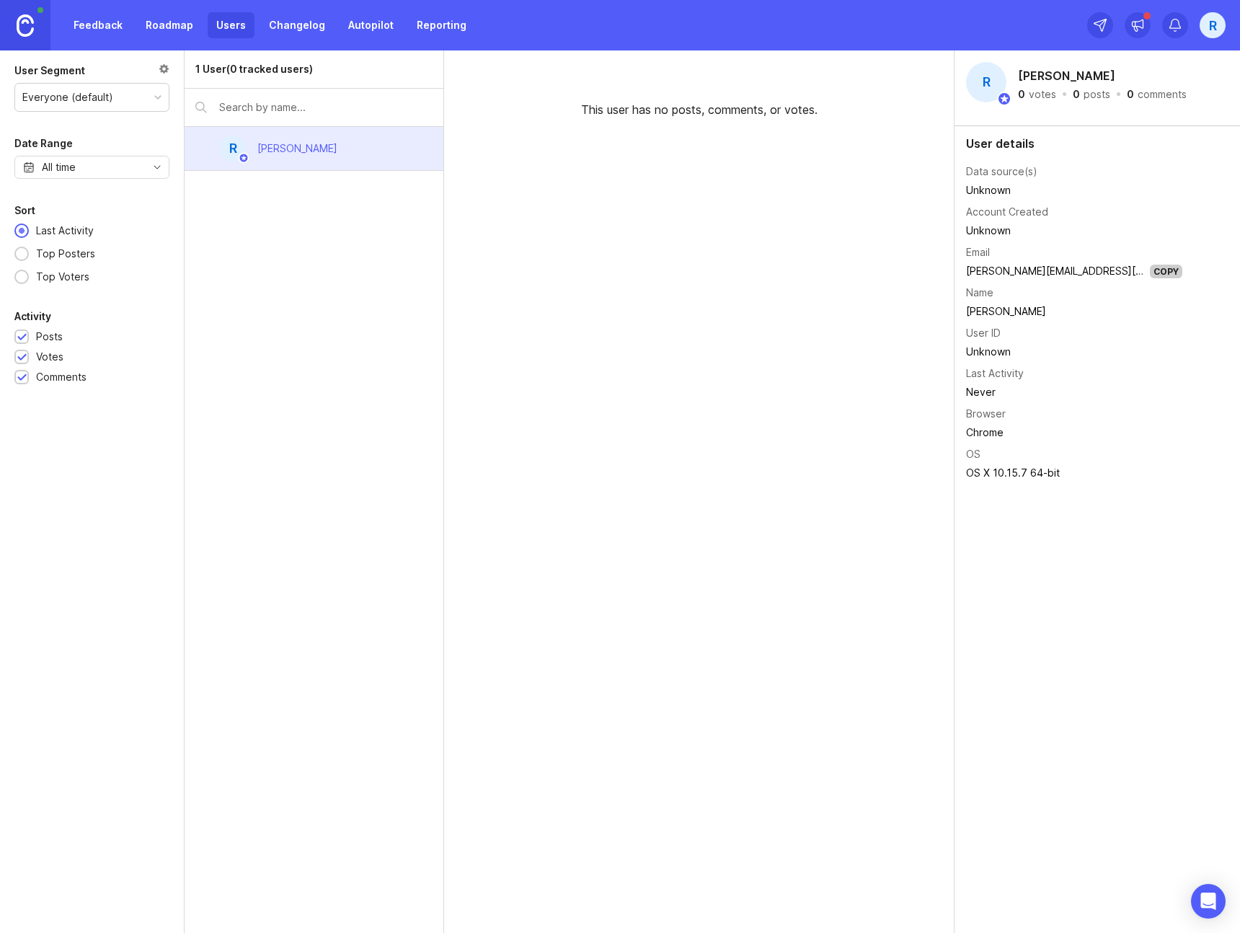
click at [298, 26] on link "Changelog" at bounding box center [297, 25] width 74 height 26
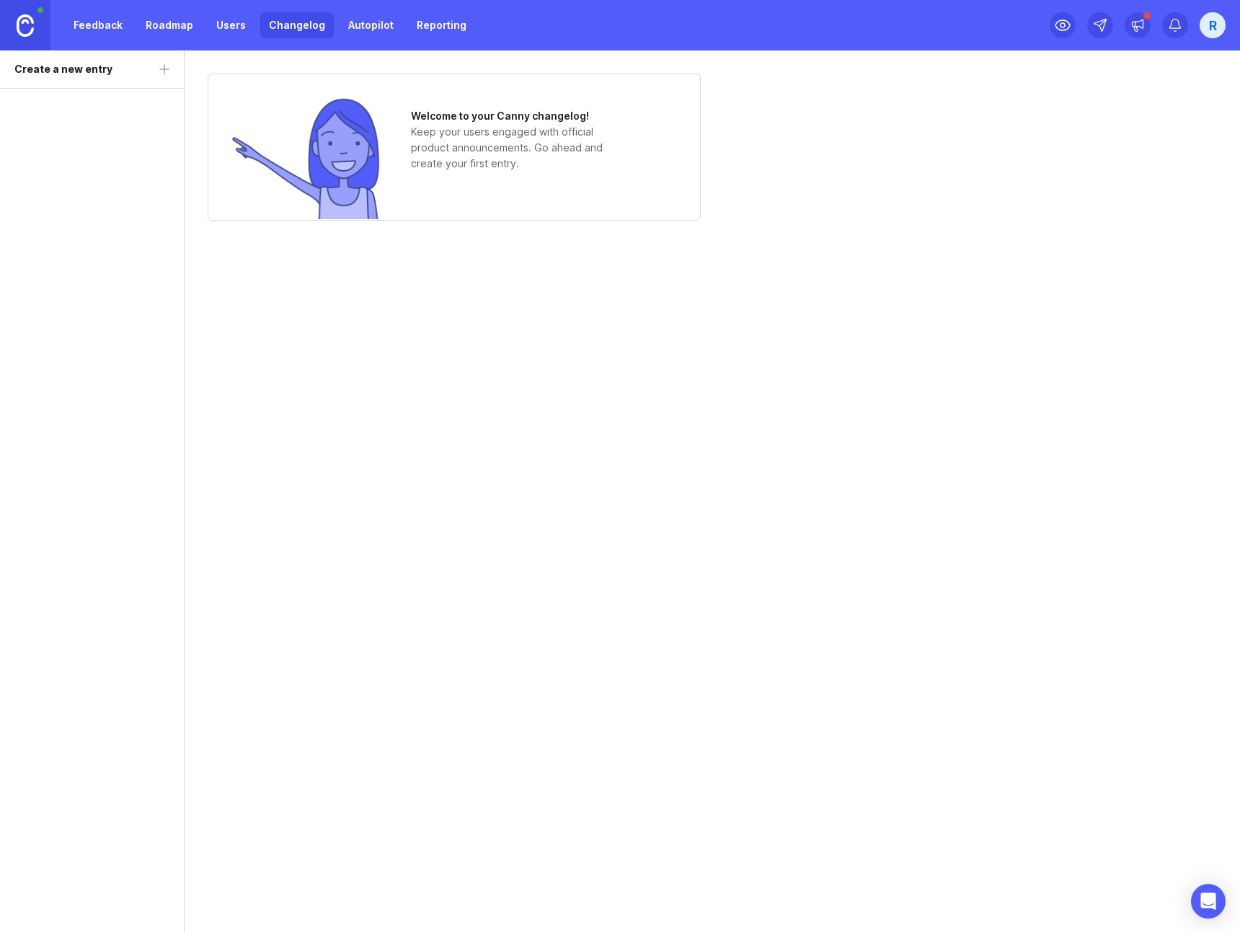
click at [381, 27] on link "Autopilot" at bounding box center [371, 25] width 63 height 26
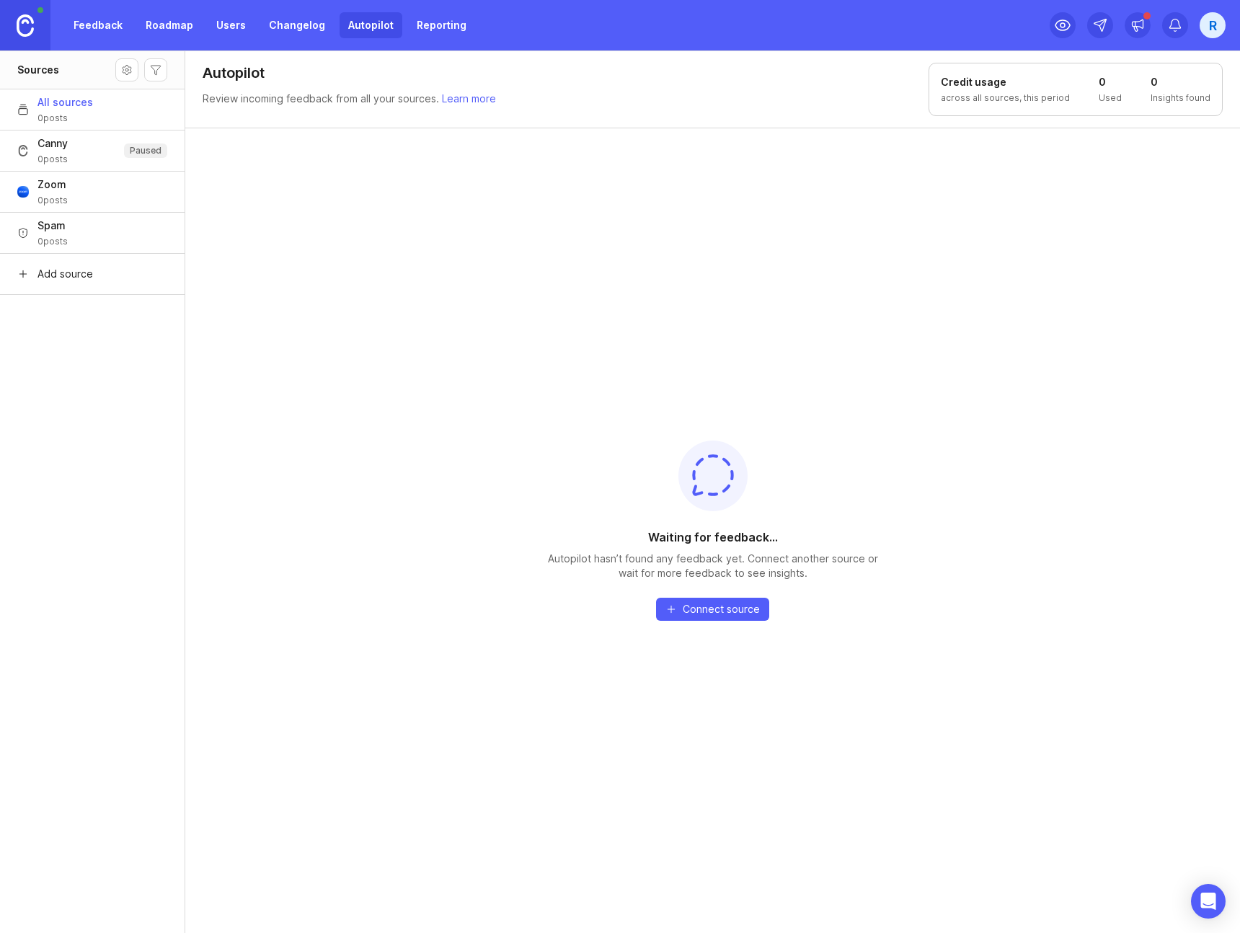
click at [430, 23] on link "Reporting" at bounding box center [441, 25] width 67 height 26
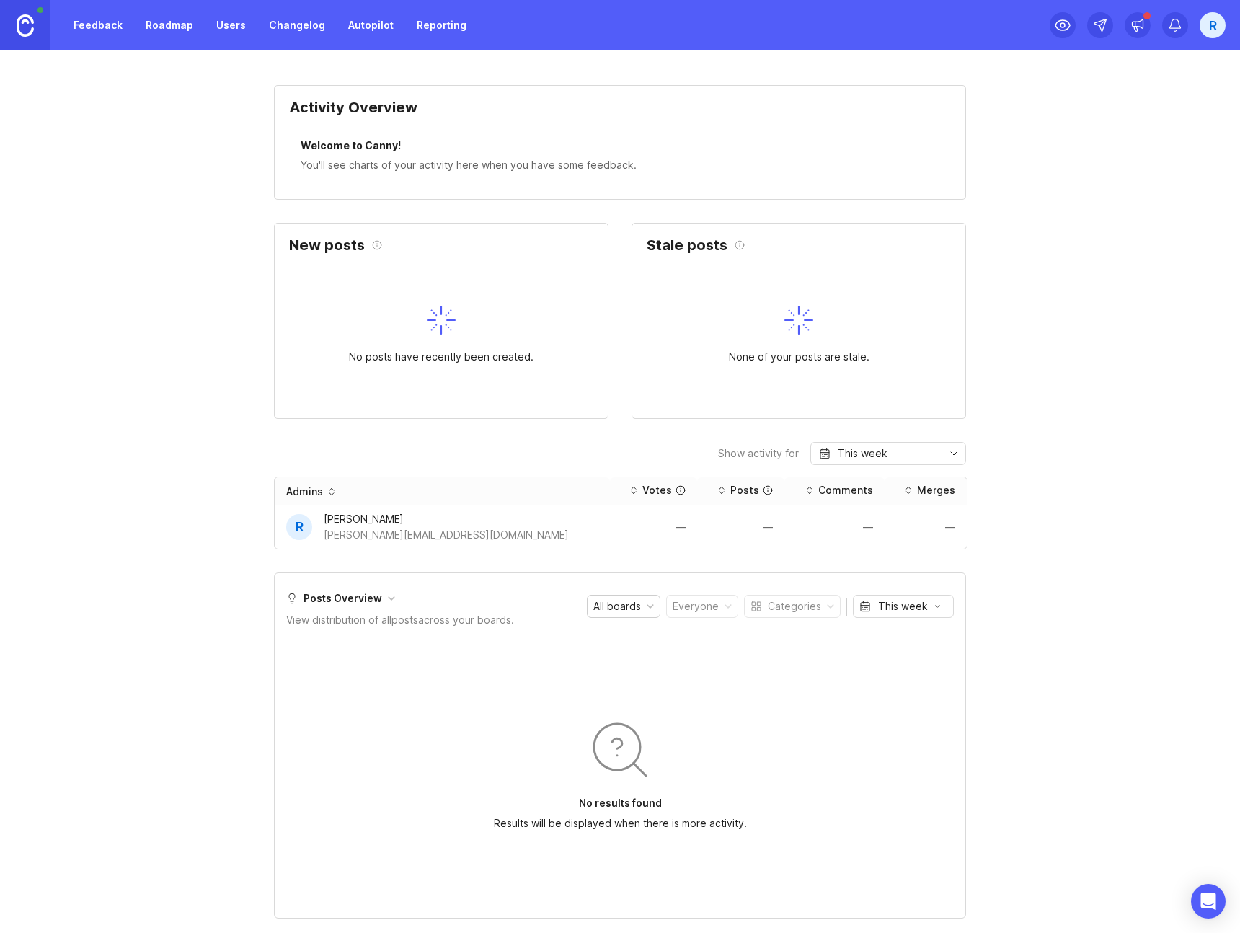
click at [97, 19] on link "Feedback" at bounding box center [98, 25] width 66 height 26
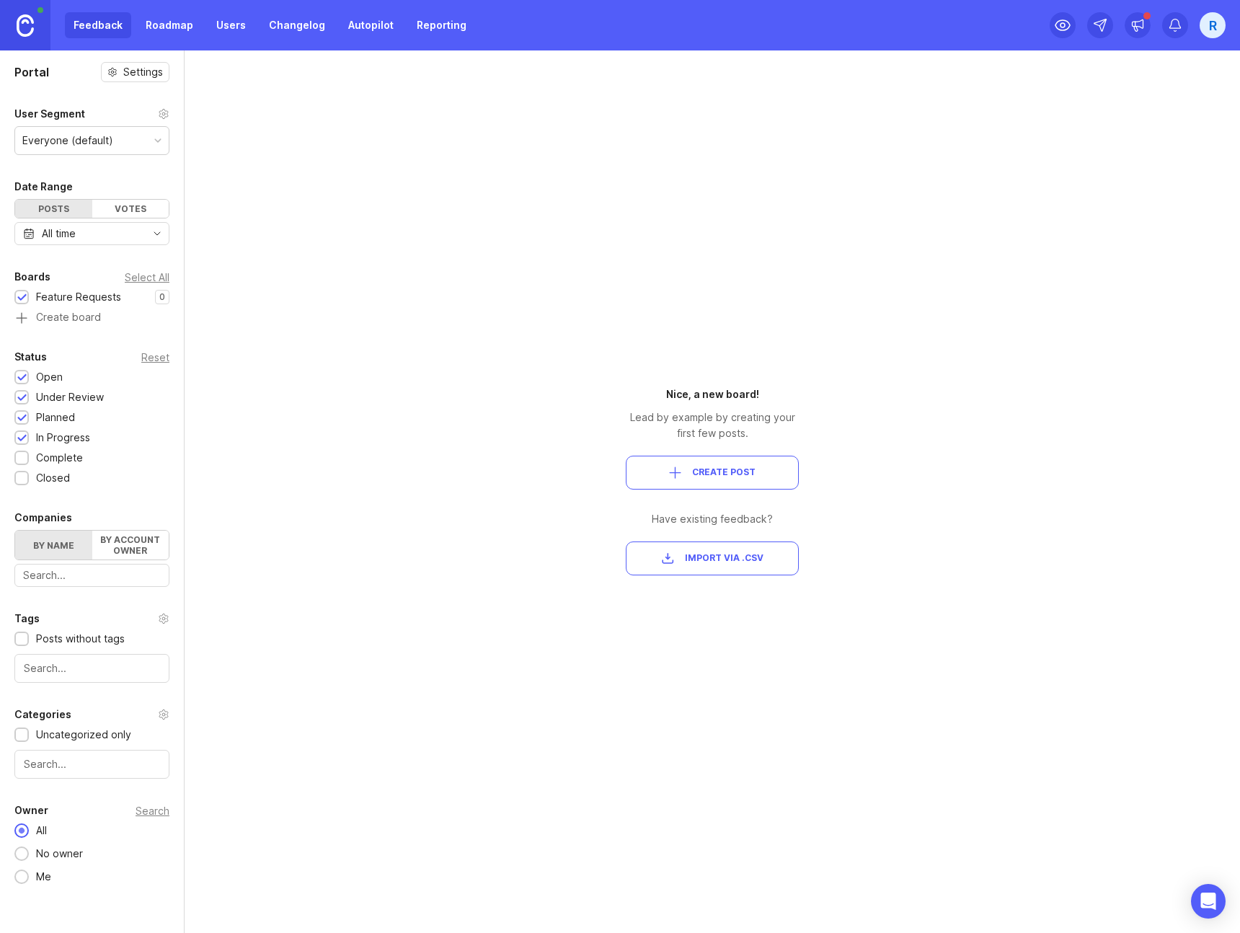
click at [162, 21] on link "Roadmap" at bounding box center [169, 25] width 65 height 26
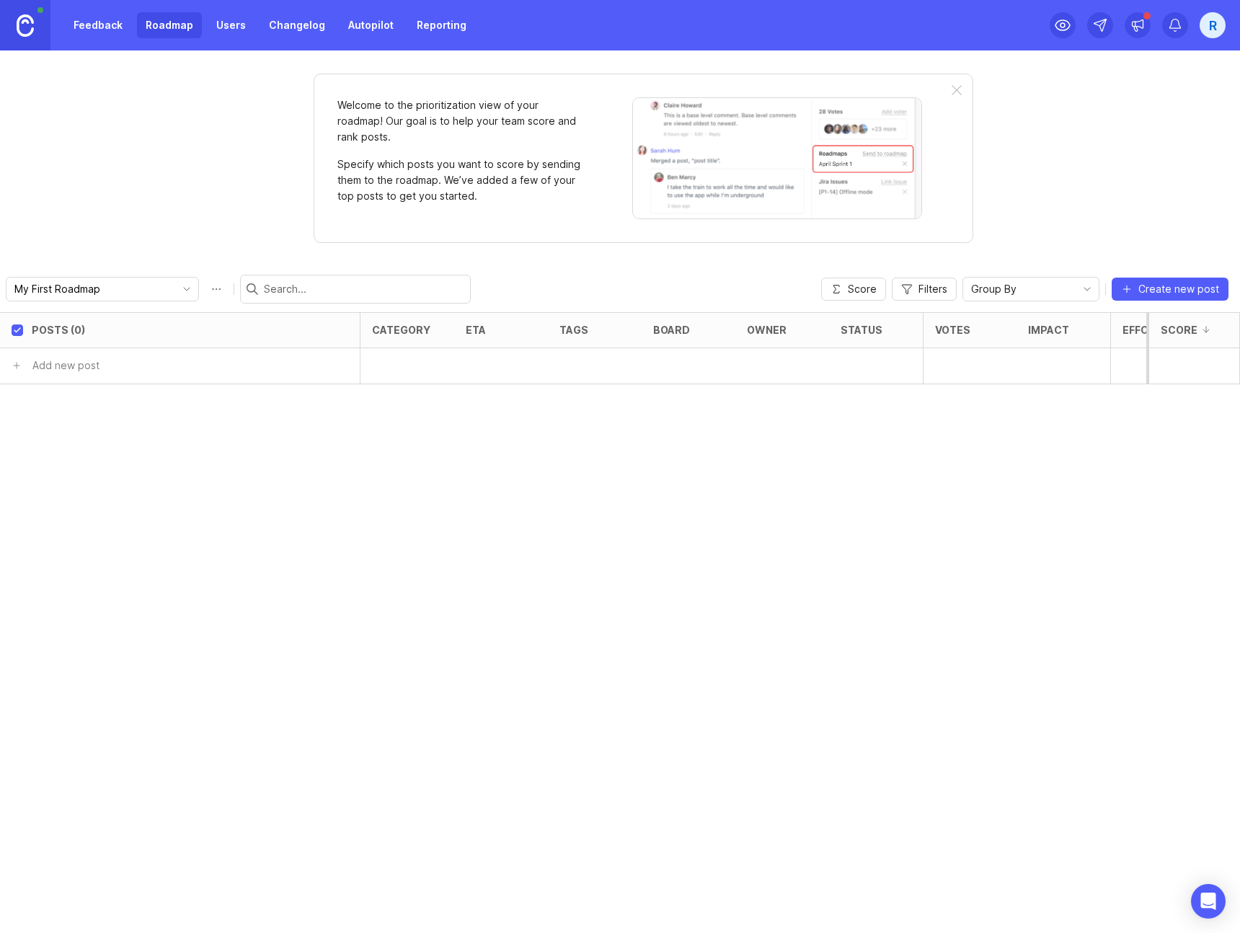
click at [107, 284] on input "My First Roadmap" at bounding box center [93, 289] width 159 height 16
click at [127, 338] on span "Create new roadmap" at bounding box center [81, 342] width 102 height 14
click at [205, 293] on button "Roadmap options" at bounding box center [216, 289] width 23 height 23
drag, startPoint x: 61, startPoint y: 286, endPoint x: -61, endPoint y: 288, distance: 122.6
click at [0, 288] on html "Feedback Roadmap Users Changelog Autopilot Reporting R Welcome to the prioritiz…" at bounding box center [620, 466] width 1240 height 933
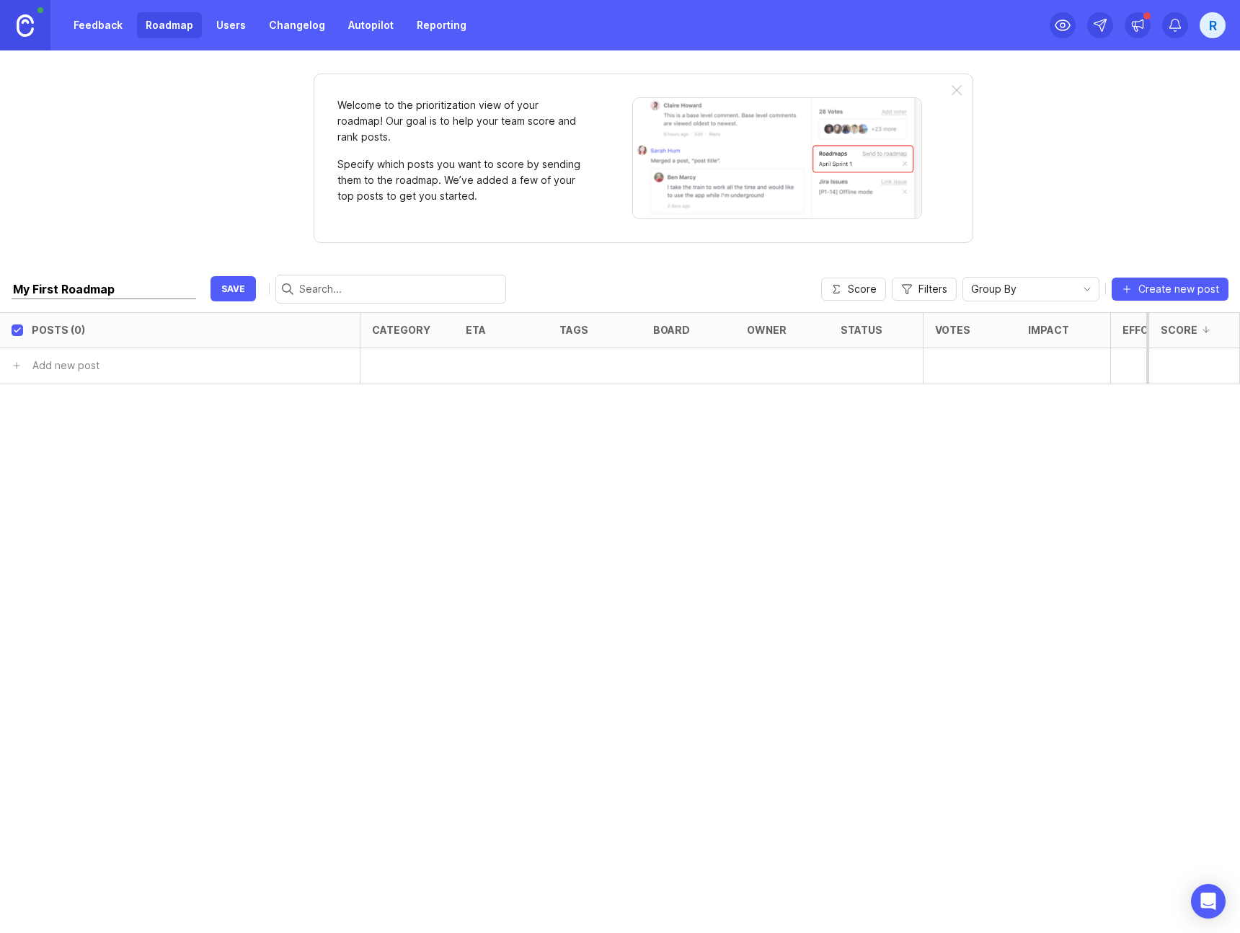
type input "Roadmap"
click button "save" at bounding box center [233, 288] width 45 height 25
type input "Roadmap"
click at [1148, 292] on span "Create new post" at bounding box center [1179, 289] width 81 height 14
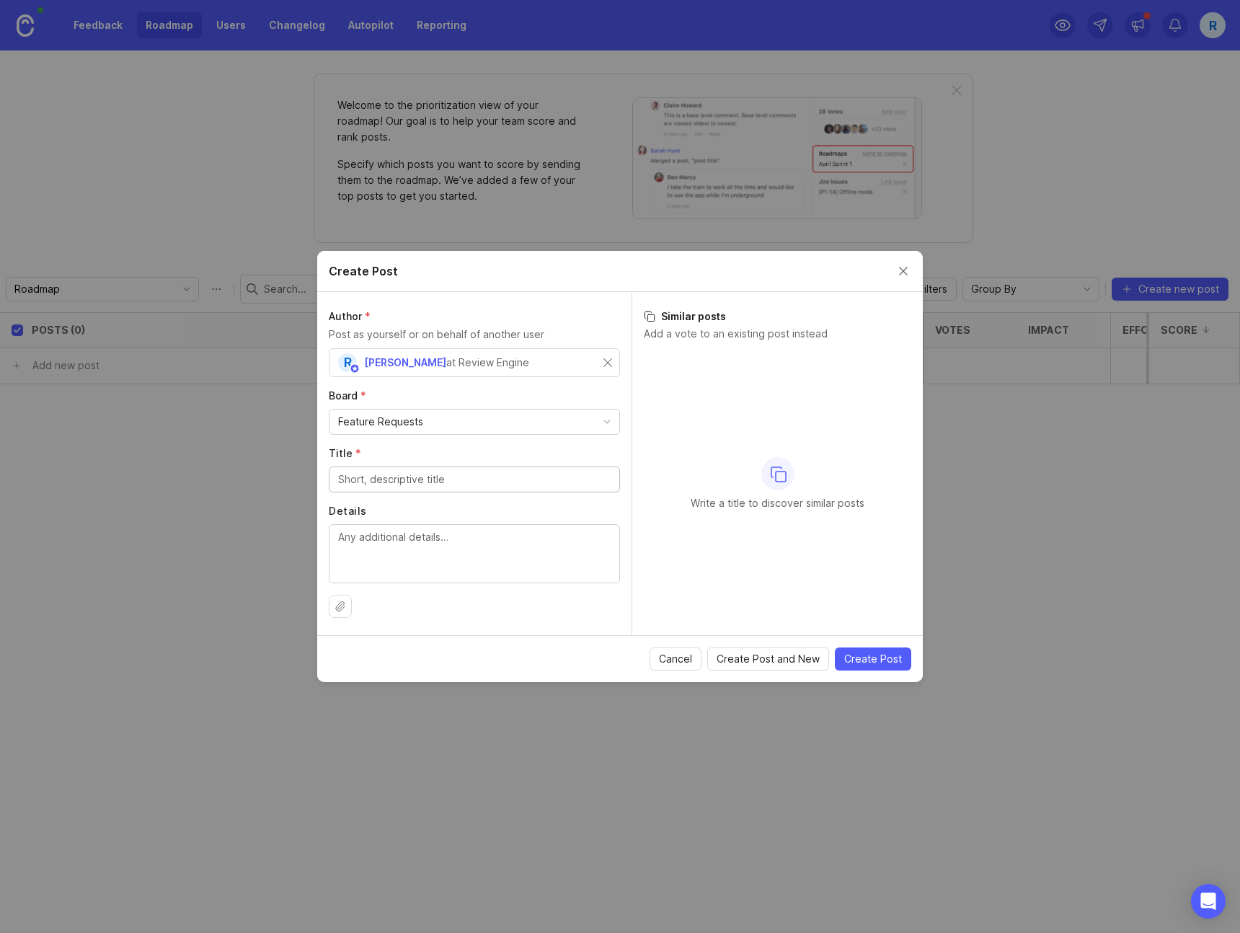
click at [421, 426] on div "Feature Requests" at bounding box center [475, 422] width 290 height 25
click at [425, 420] on div "Feature Requests" at bounding box center [475, 422] width 290 height 25
click at [903, 265] on button "Close create post modal" at bounding box center [904, 271] width 16 height 16
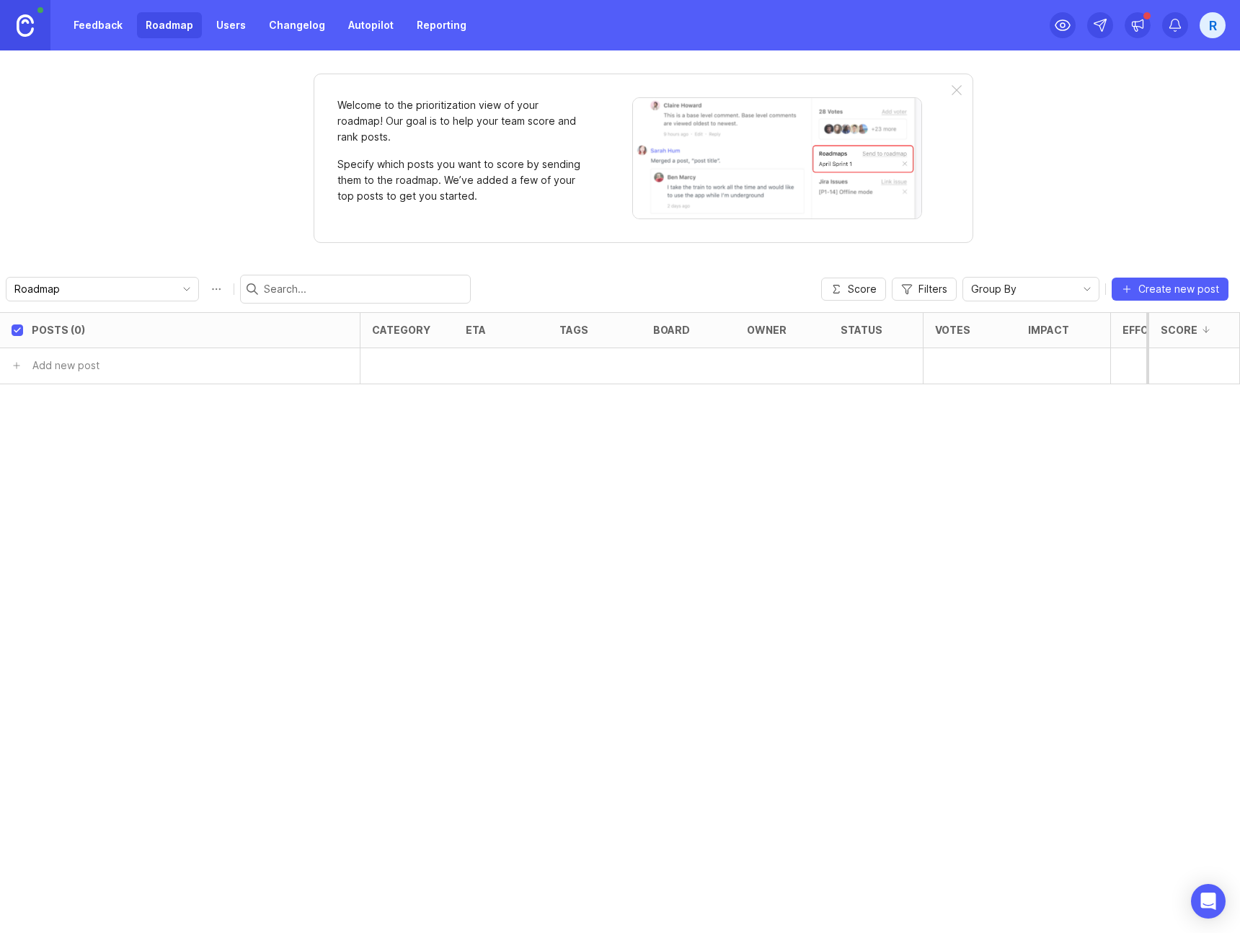
click at [129, 14] on link "Feedback" at bounding box center [98, 25] width 66 height 26
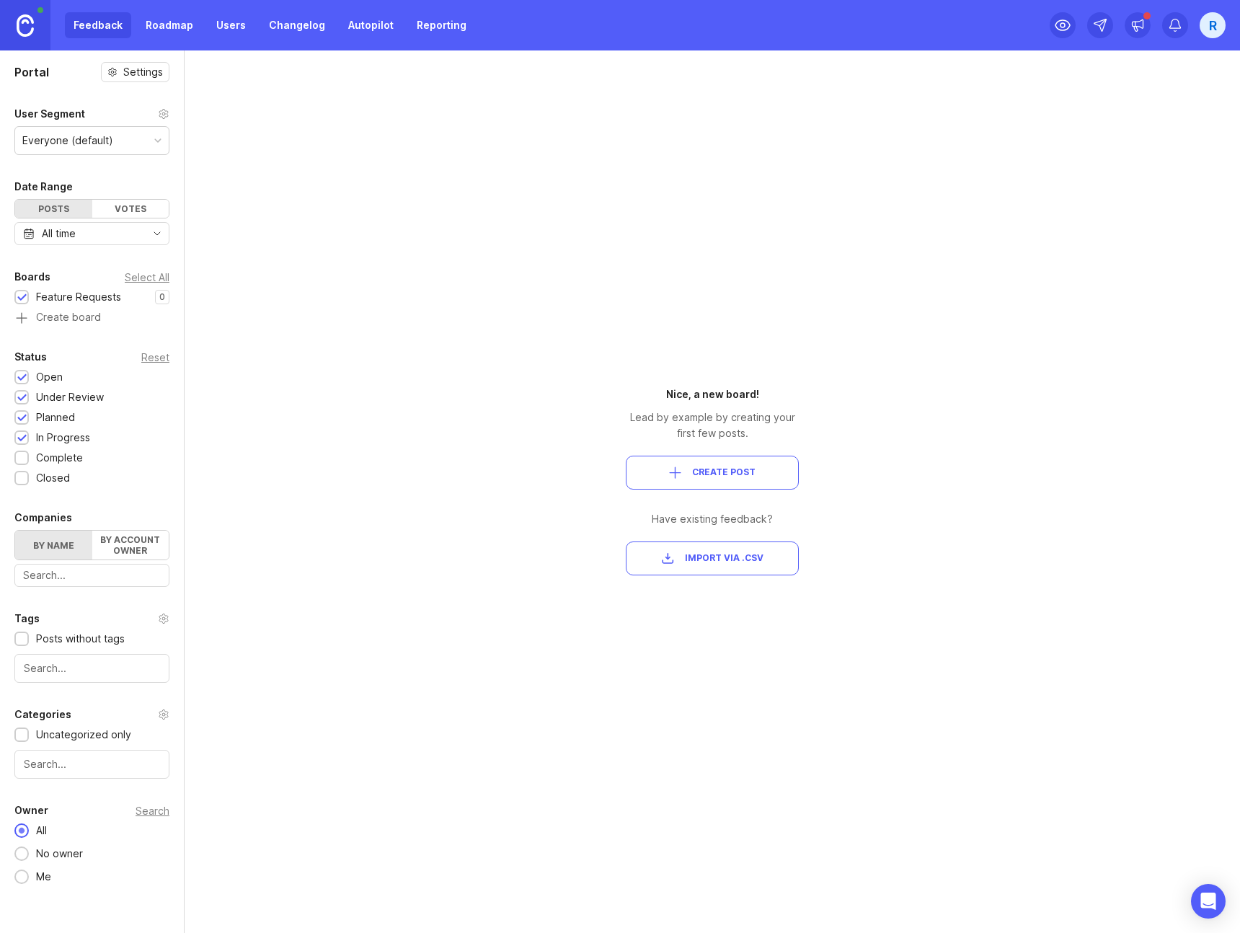
click at [124, 200] on div "Votes" at bounding box center [130, 209] width 77 height 18
click at [64, 213] on div "Posts" at bounding box center [53, 209] width 77 height 18
